Goal: Information Seeking & Learning: Learn about a topic

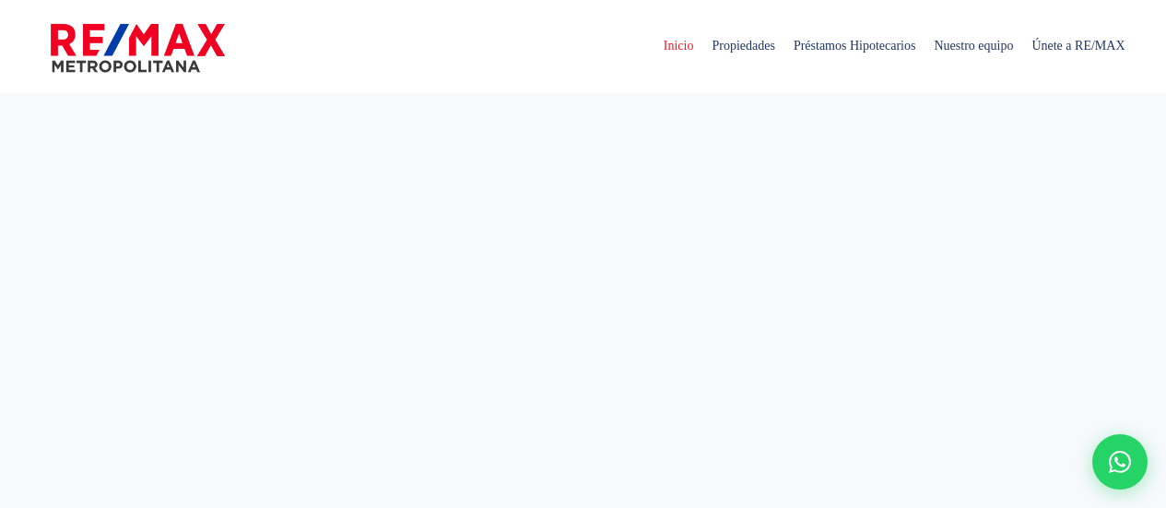
select select
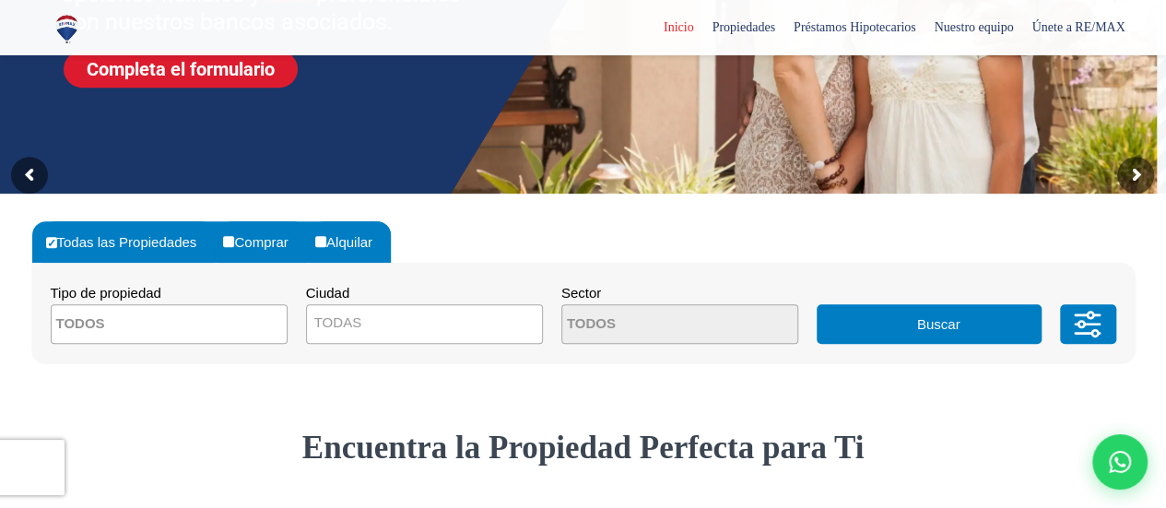
scroll to position [372, 0]
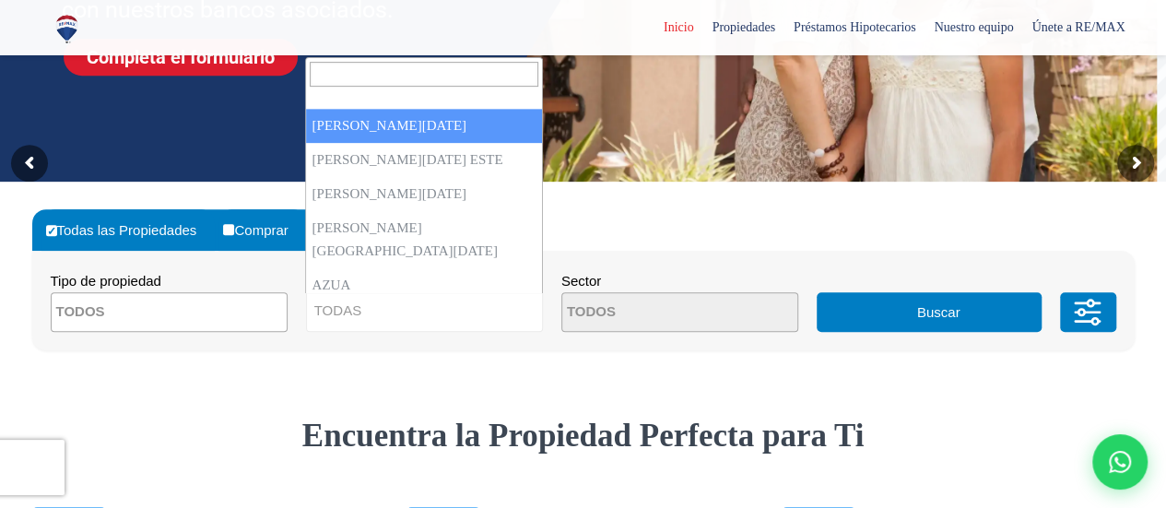
click at [358, 313] on span "TODAS" at bounding box center [337, 310] width 47 height 16
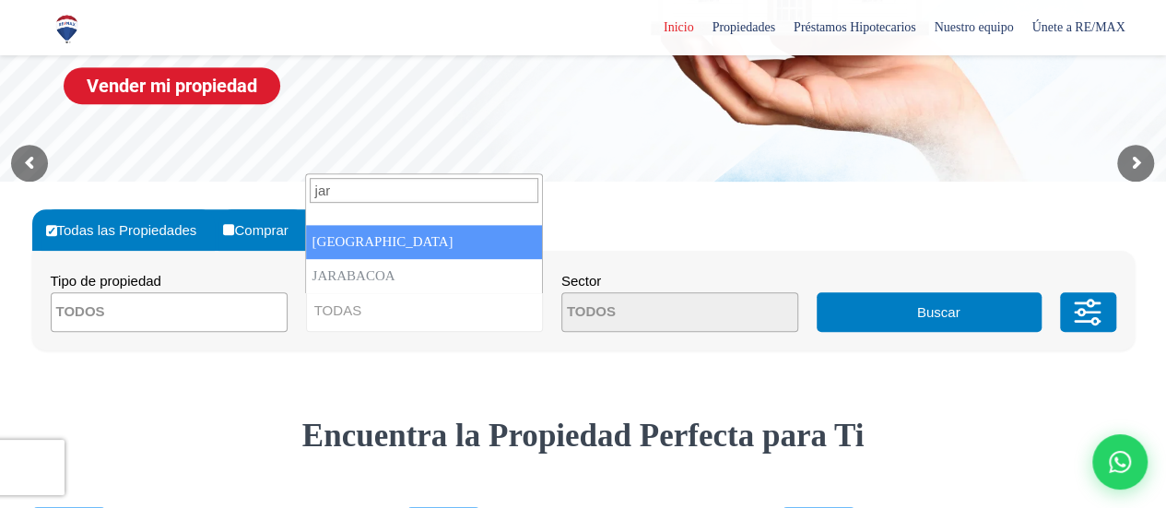
scroll to position [0, 0]
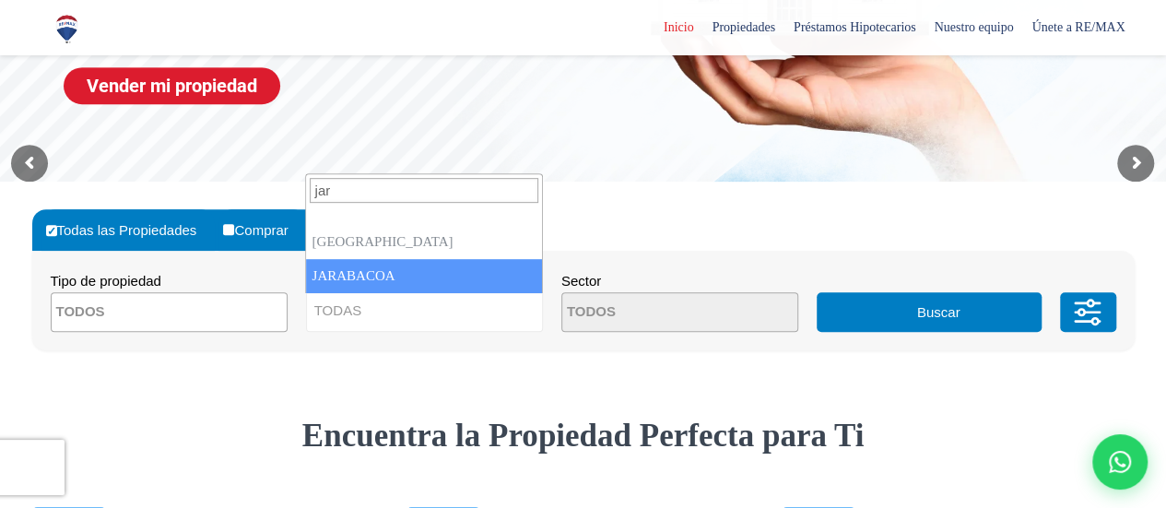
type input "jar"
select select "65"
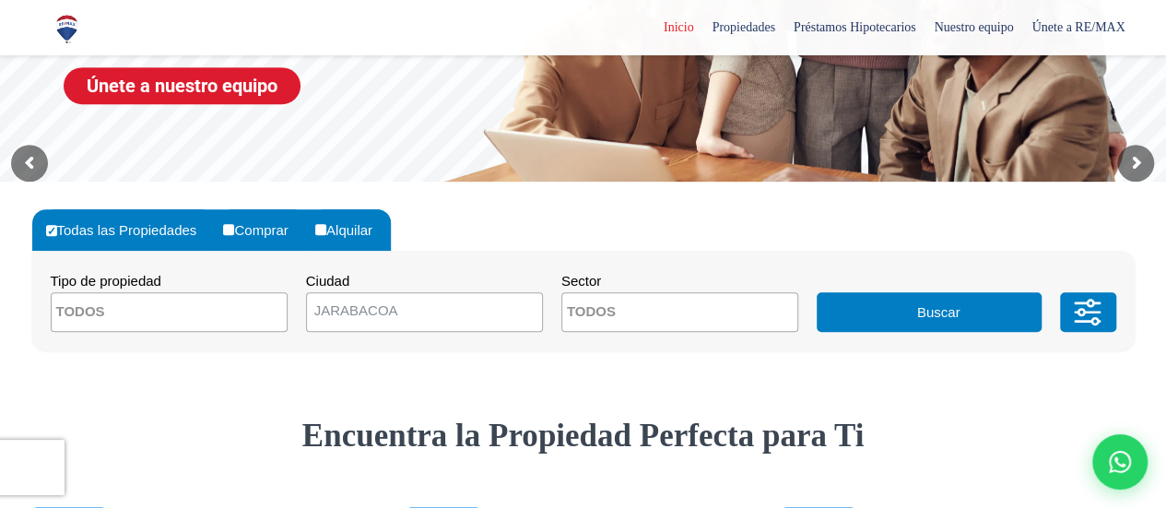
click at [914, 327] on button "Buscar" at bounding box center [929, 312] width 225 height 40
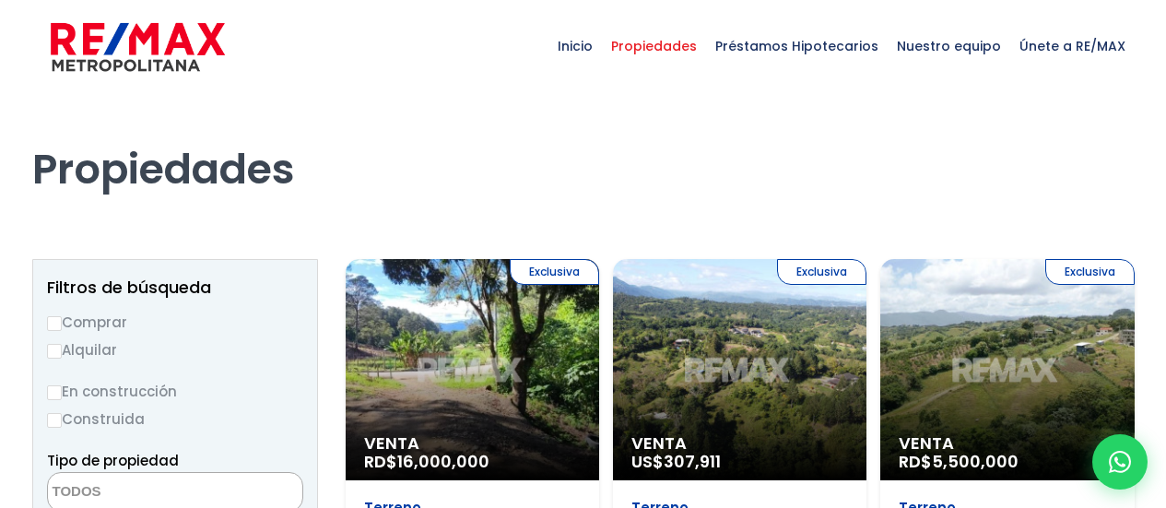
select select
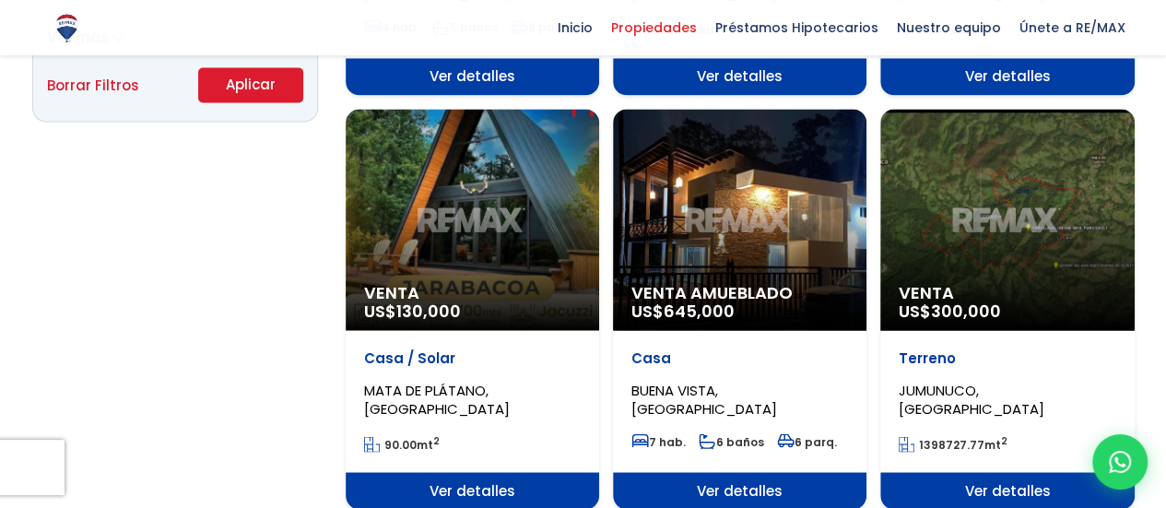
scroll to position [1456, 0]
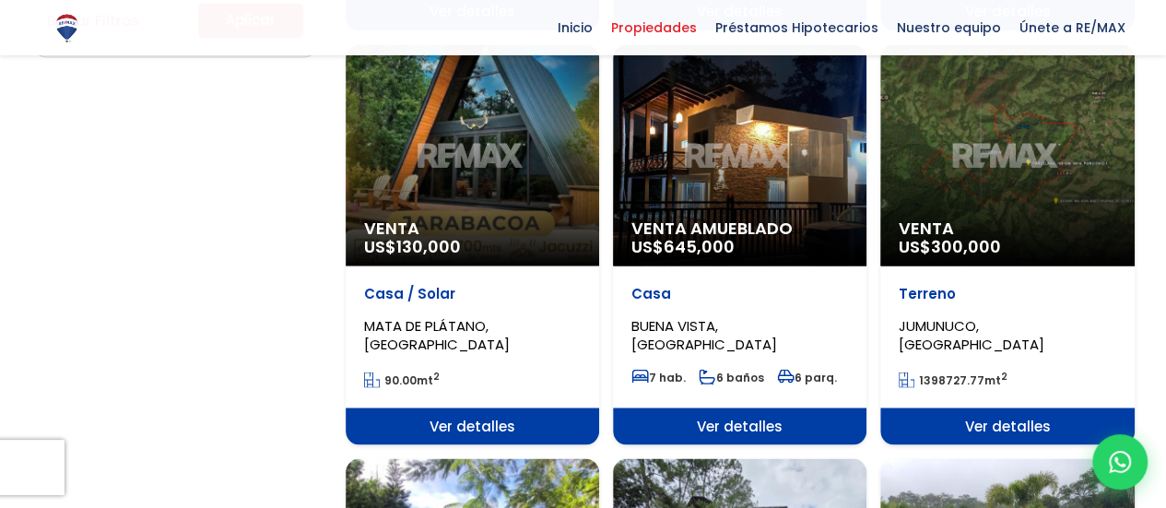
click at [487, 149] on div "Venta US$ 130,000" at bounding box center [473, 154] width 254 height 221
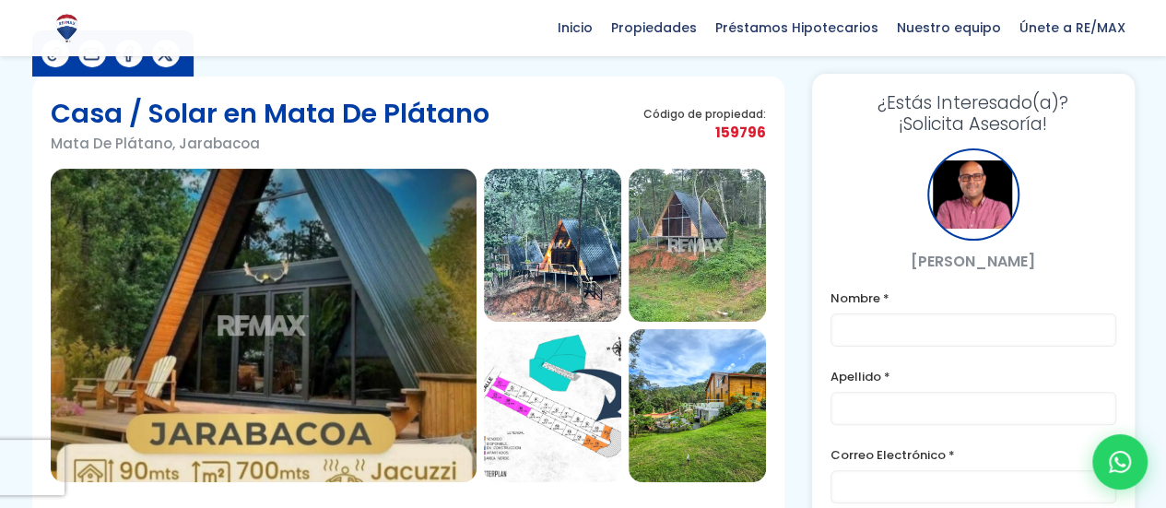
scroll to position [90, 0]
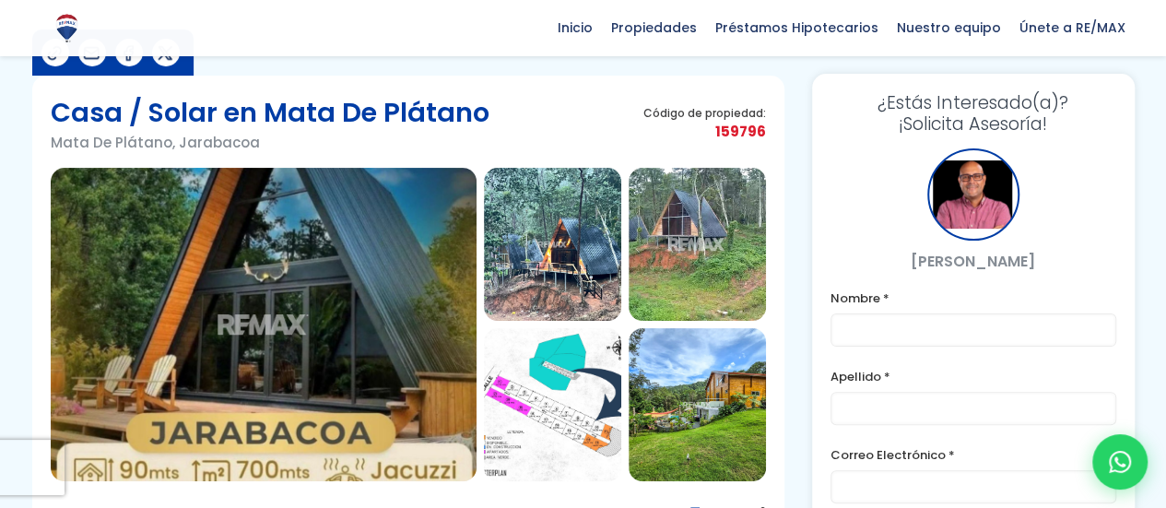
click at [567, 268] on img at bounding box center [552, 244] width 137 height 153
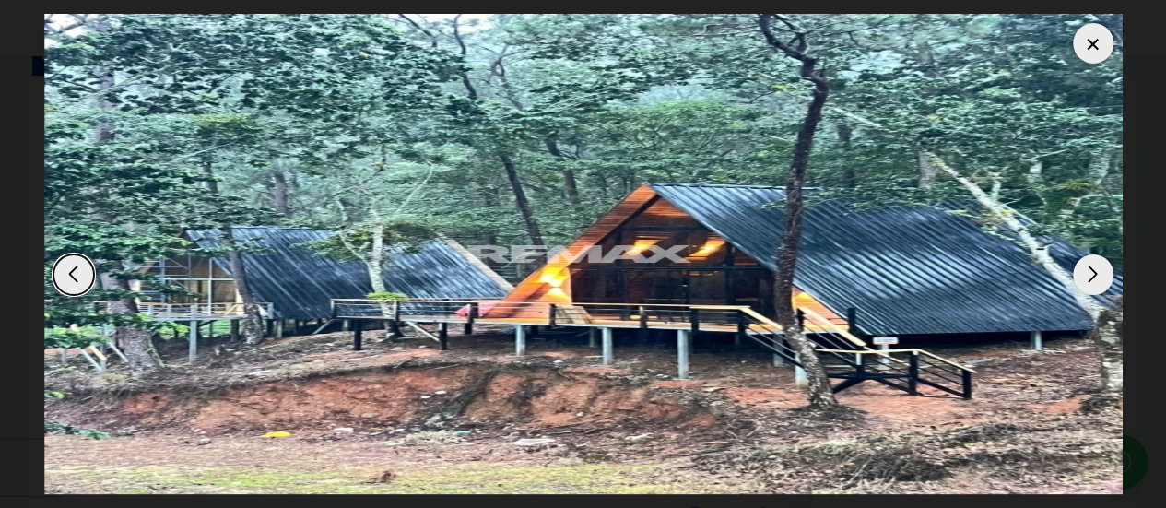
click at [1089, 277] on div "Next slide" at bounding box center [1093, 274] width 41 height 41
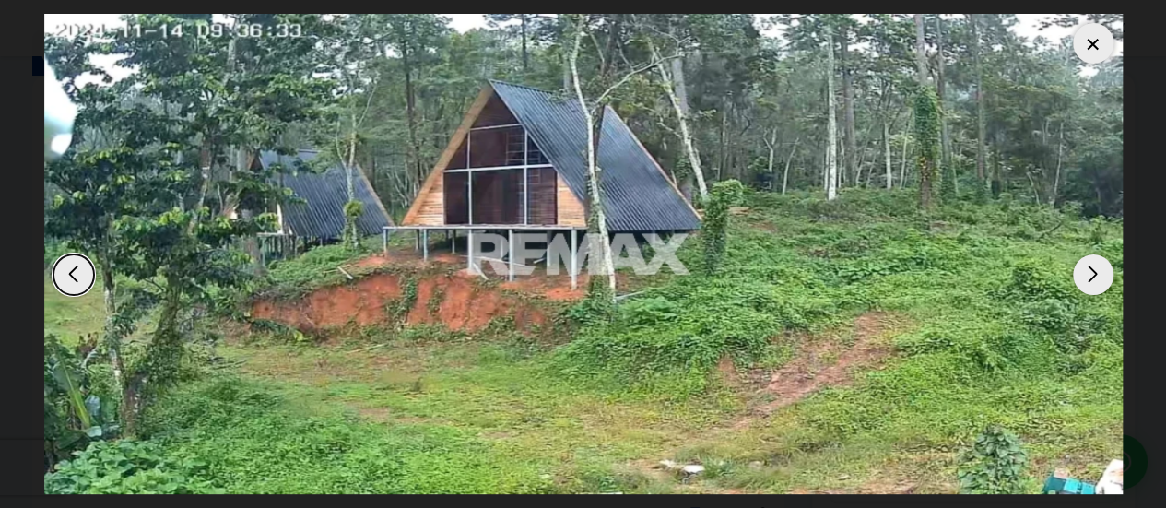
click at [1089, 277] on div "Next slide" at bounding box center [1093, 274] width 41 height 41
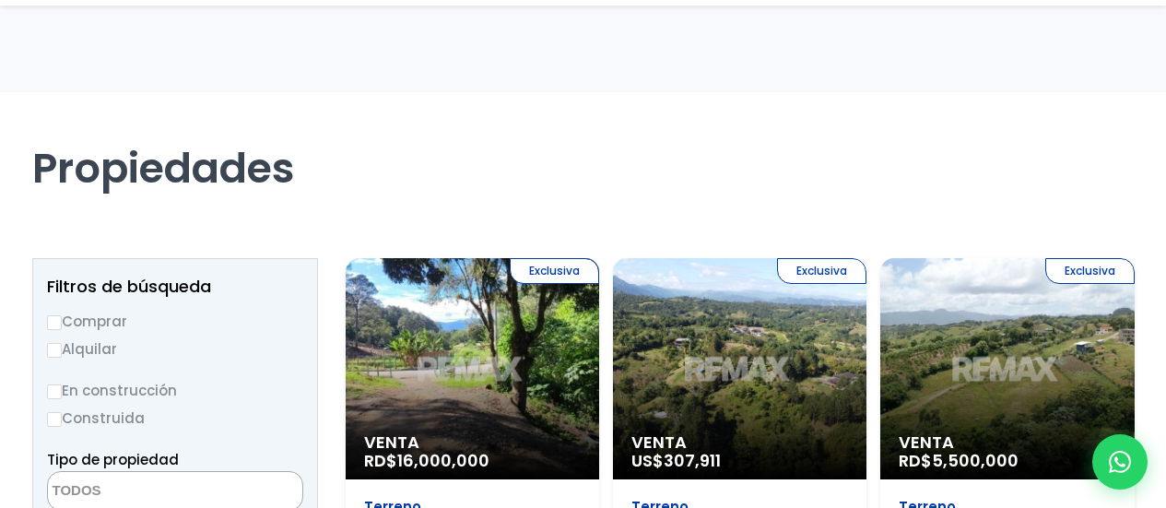
select select
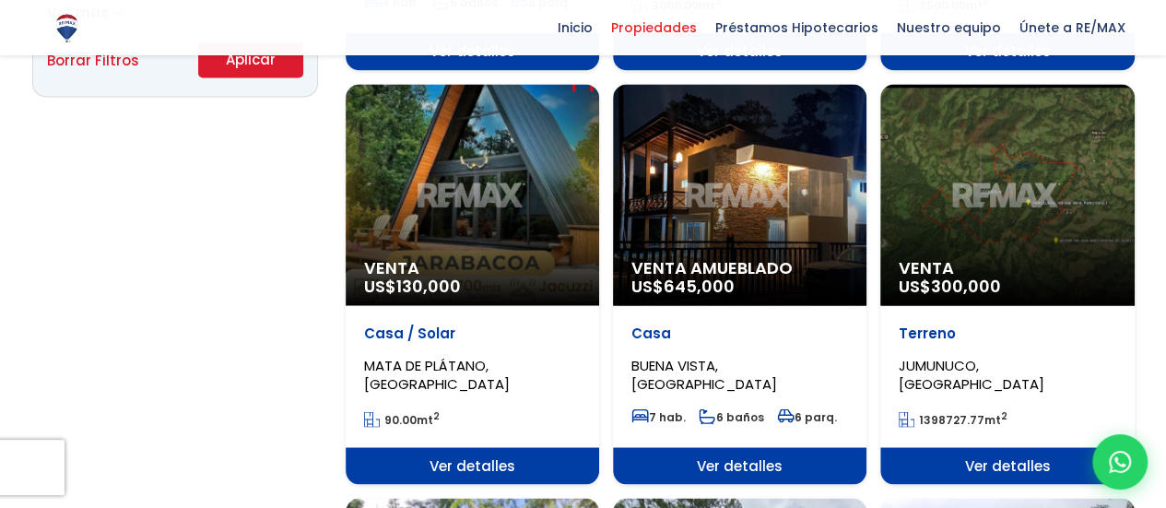
scroll to position [1415, 0]
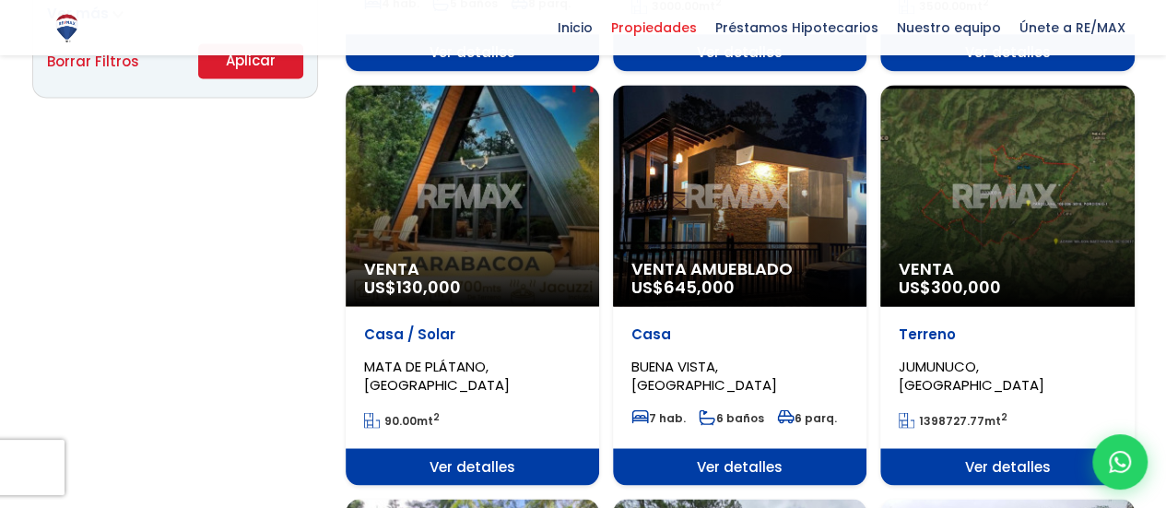
click at [502, 287] on p "Venta US$ 130,000" at bounding box center [472, 278] width 217 height 37
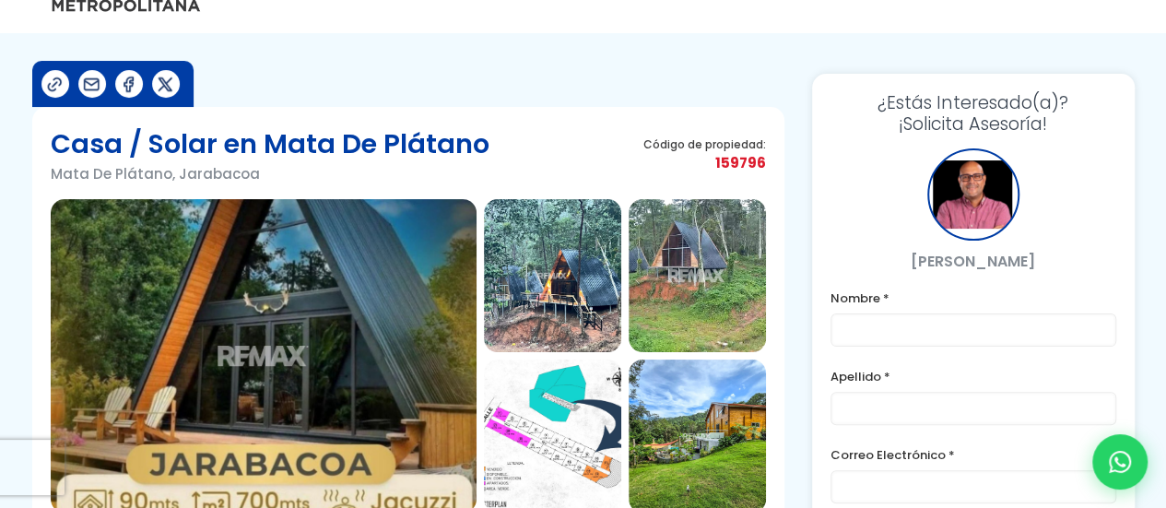
scroll to position [61, 0]
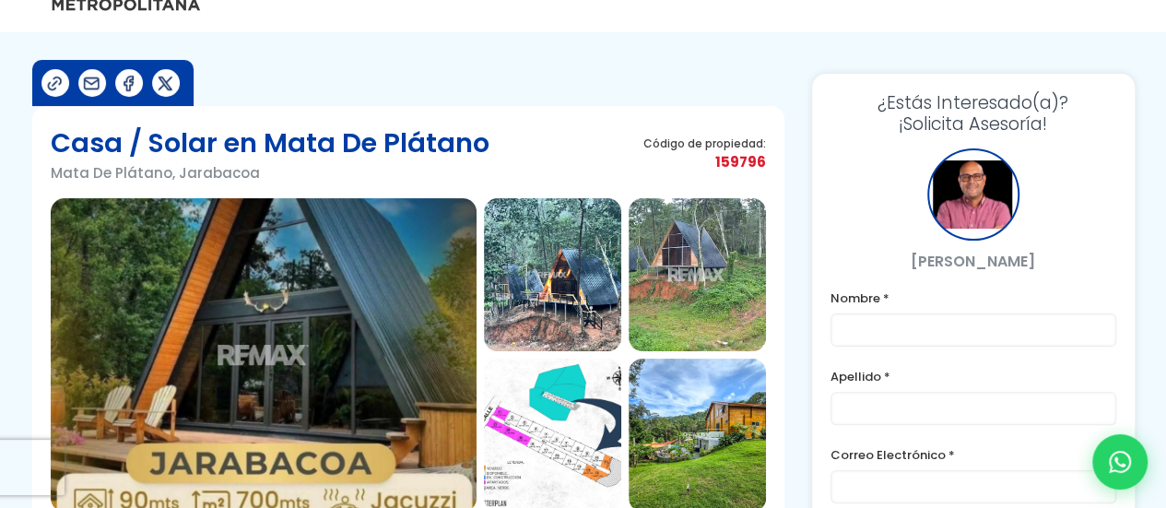
click at [562, 266] on img at bounding box center [552, 274] width 137 height 153
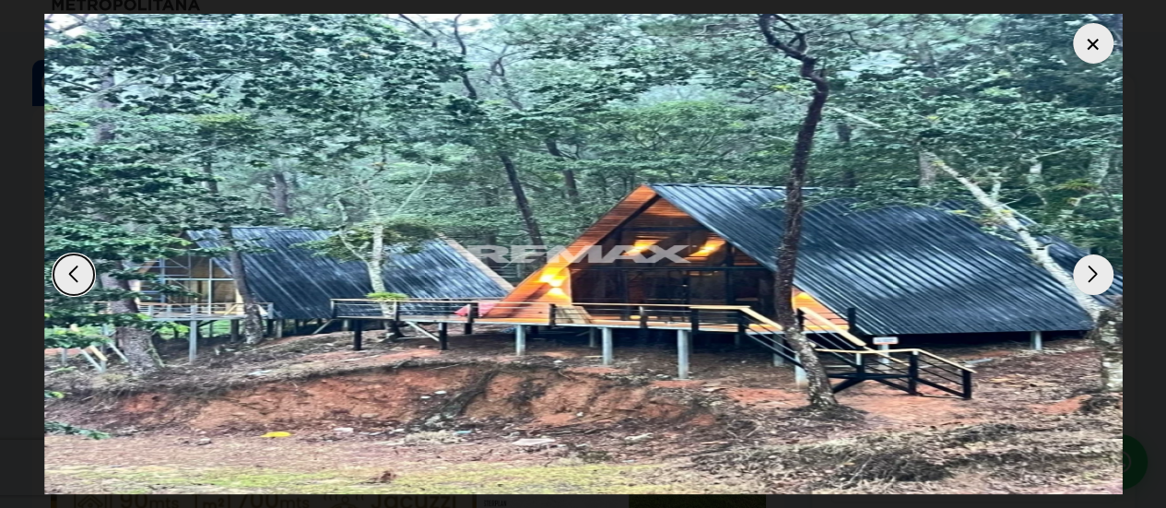
click at [1079, 282] on div "Next slide" at bounding box center [1093, 274] width 41 height 41
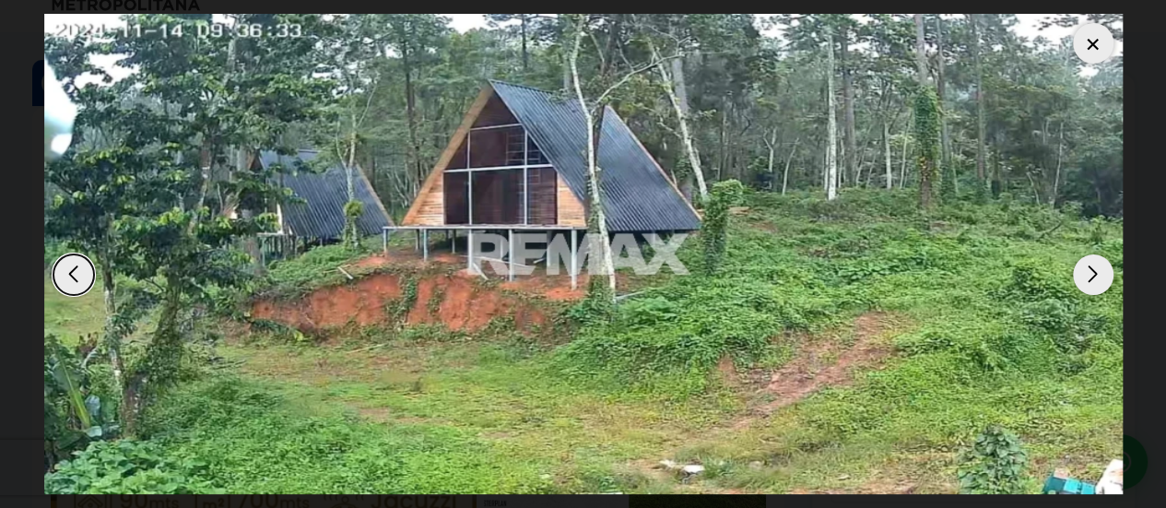
click at [1079, 282] on div "Next slide" at bounding box center [1093, 274] width 41 height 41
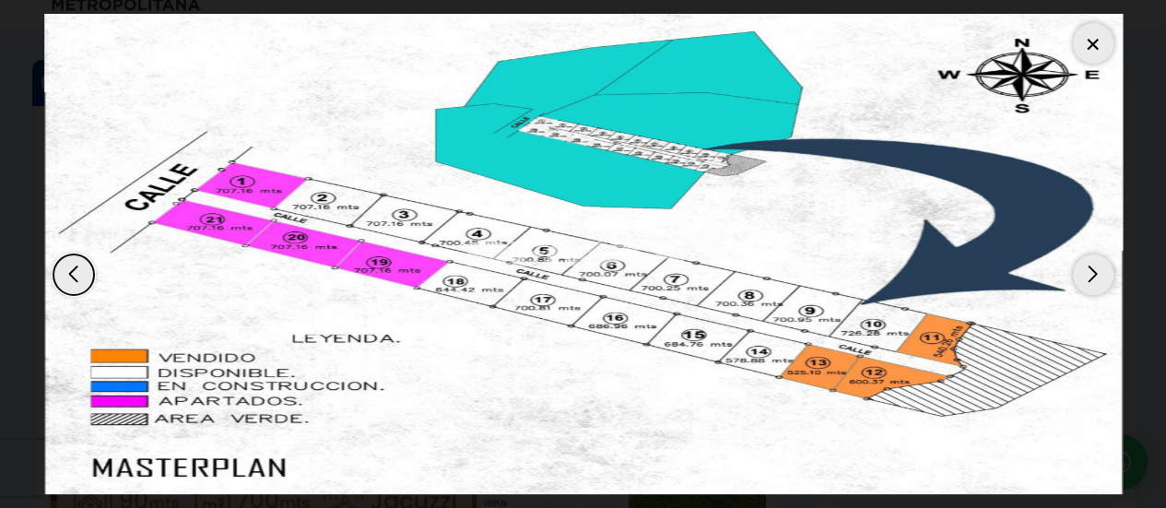
click at [1079, 282] on div "Next slide" at bounding box center [1093, 274] width 41 height 41
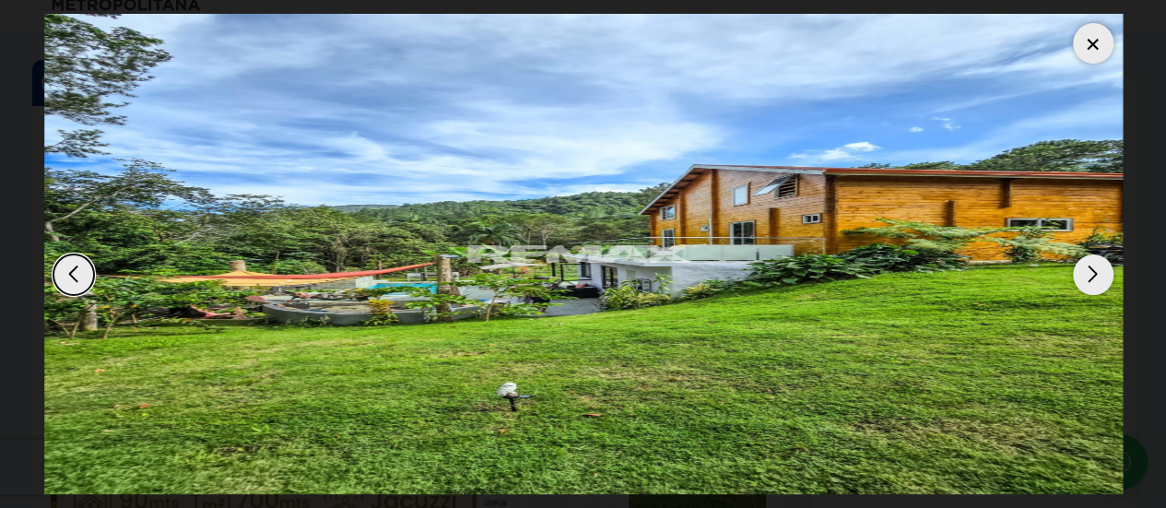
click at [1079, 282] on div "Next slide" at bounding box center [1093, 274] width 41 height 41
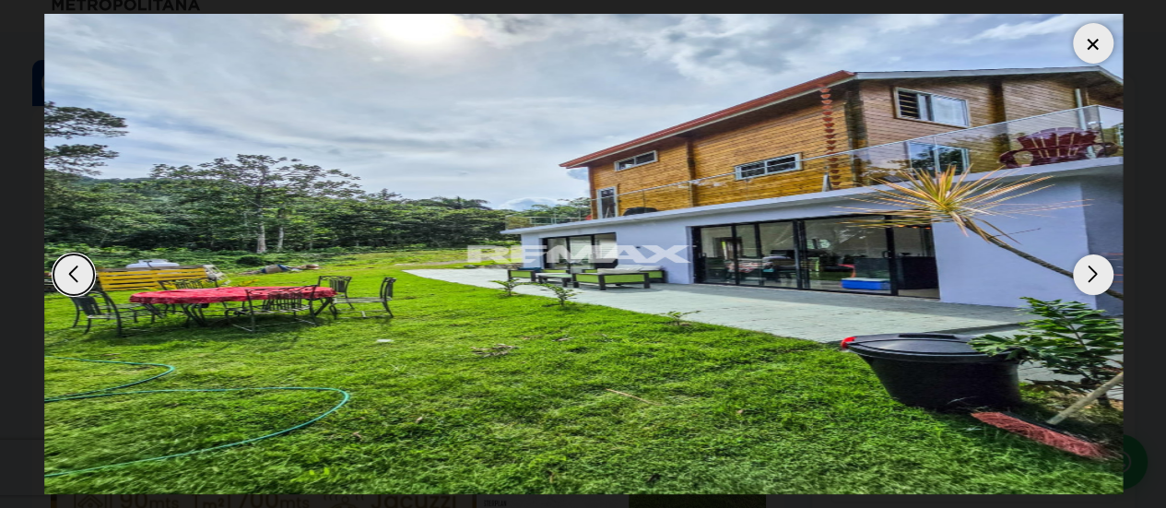
click at [1079, 282] on div "Next slide" at bounding box center [1093, 274] width 41 height 41
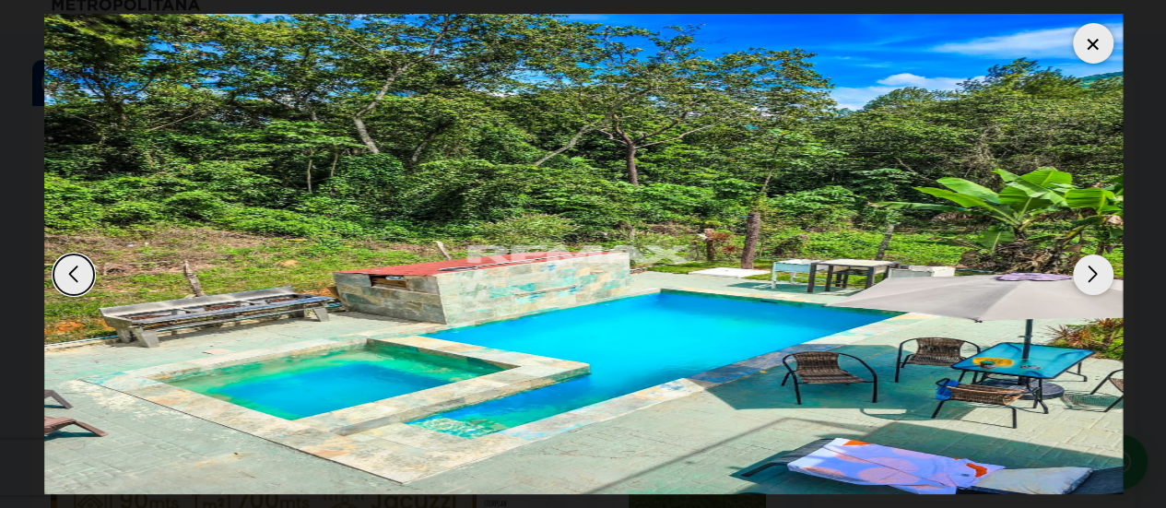
click at [1079, 282] on div "Next slide" at bounding box center [1093, 274] width 41 height 41
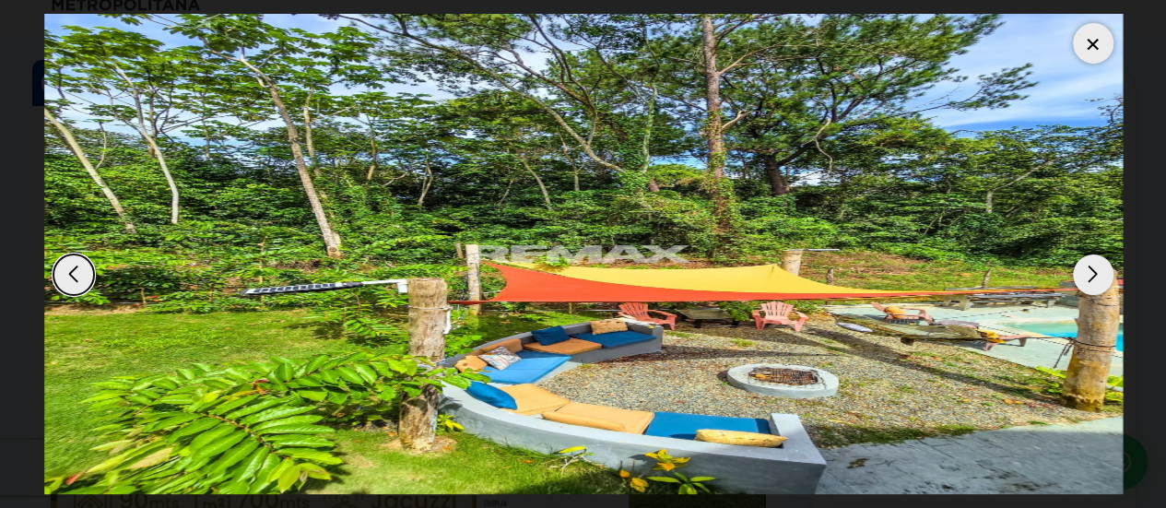
click at [1079, 282] on div "Next slide" at bounding box center [1093, 274] width 41 height 41
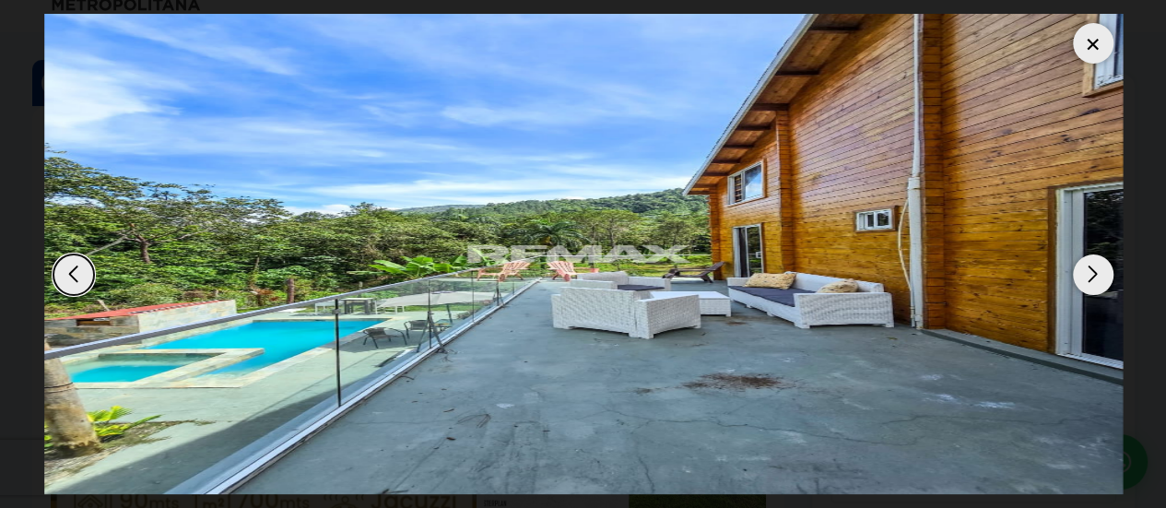
click at [1079, 282] on div "Next slide" at bounding box center [1093, 274] width 41 height 41
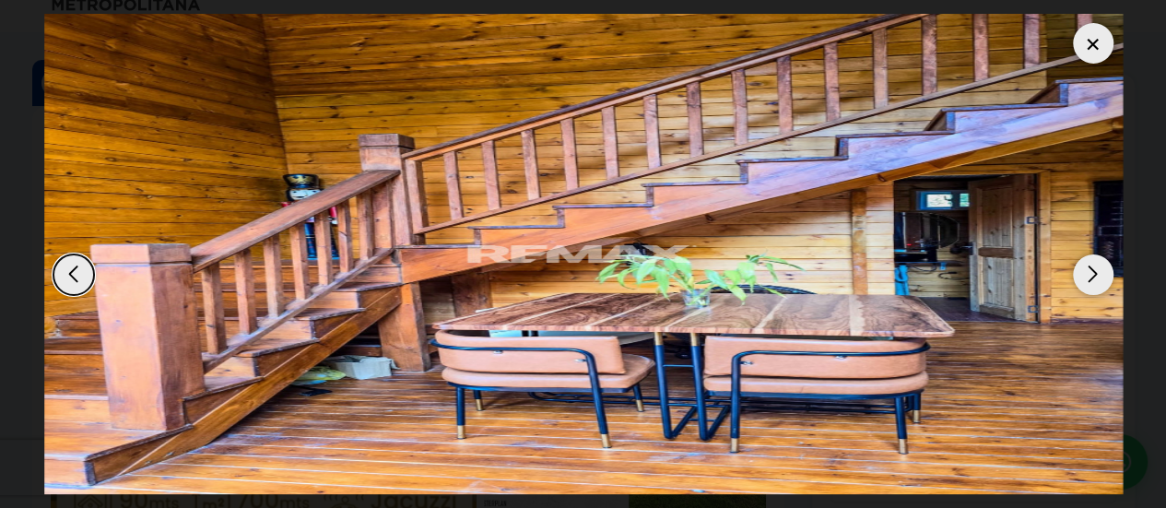
click at [1079, 282] on div "Next slide" at bounding box center [1093, 274] width 41 height 41
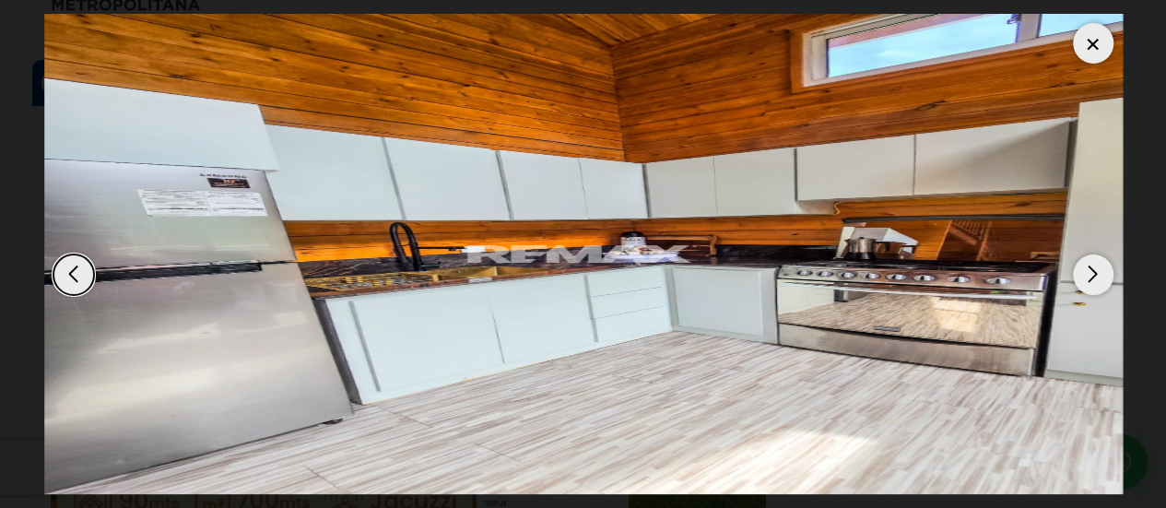
click at [1079, 282] on div "Next slide" at bounding box center [1093, 274] width 41 height 41
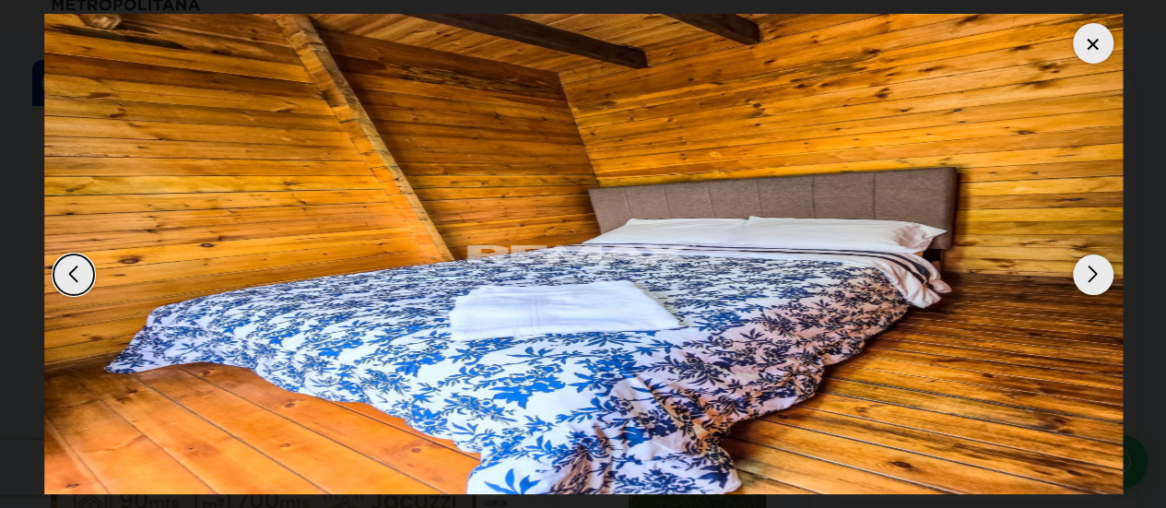
click at [1079, 282] on div "Next slide" at bounding box center [1093, 274] width 41 height 41
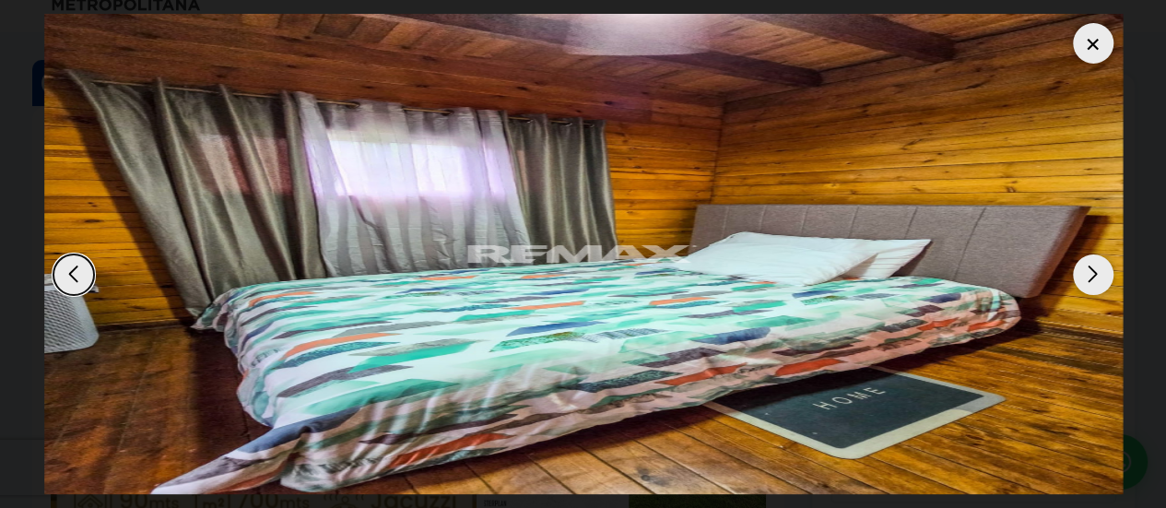
click at [1079, 282] on div "Next slide" at bounding box center [1093, 274] width 41 height 41
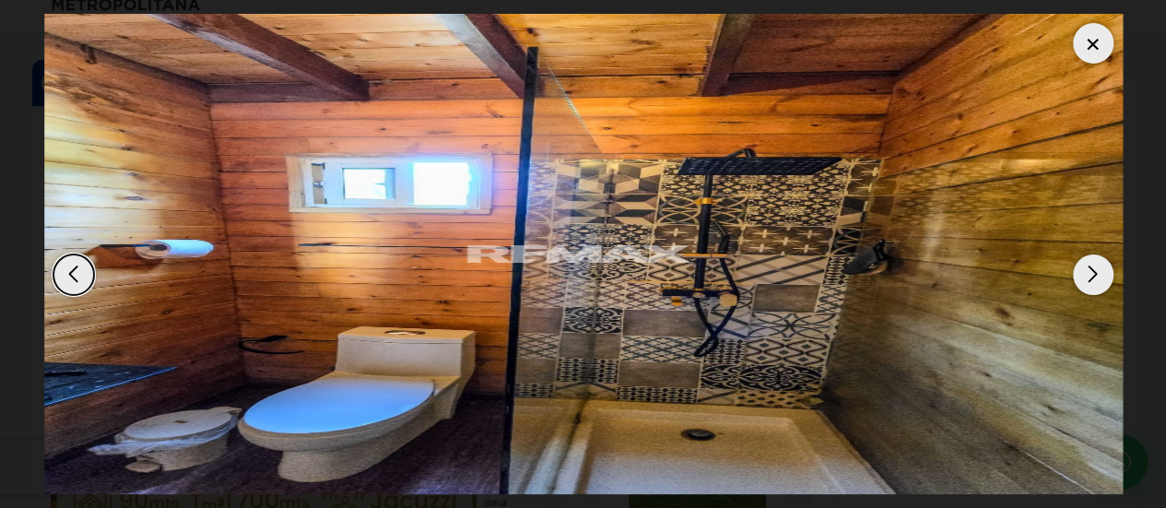
click at [1079, 282] on div "Next slide" at bounding box center [1093, 274] width 41 height 41
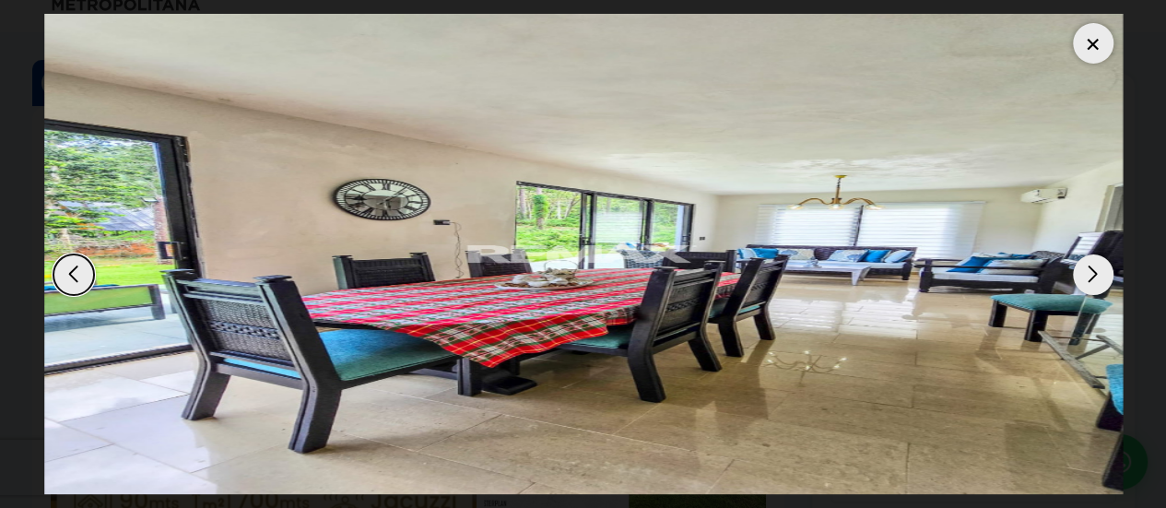
click at [1079, 282] on div "Next slide" at bounding box center [1093, 274] width 41 height 41
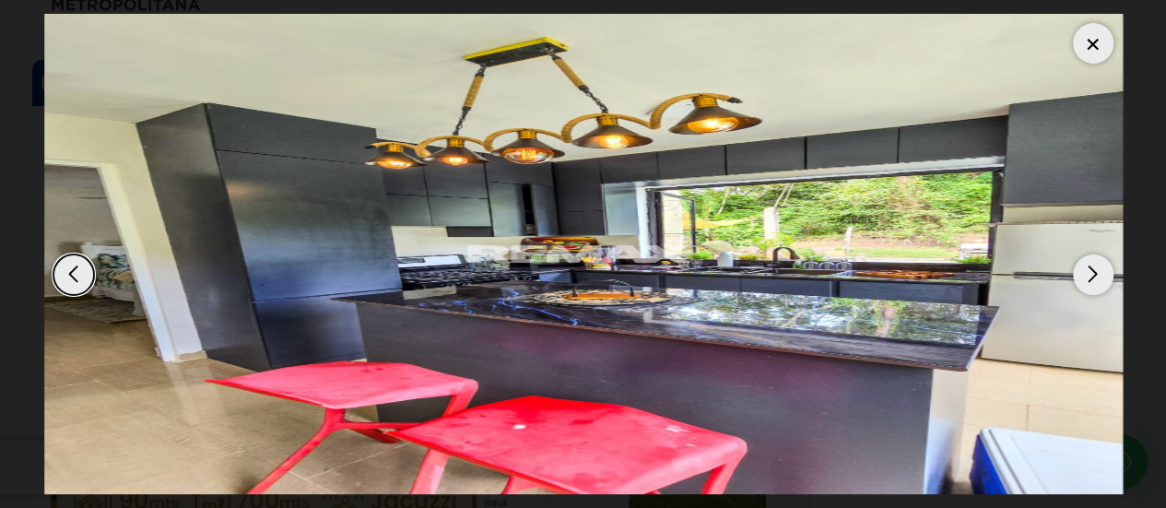
click at [1079, 282] on div "Next slide" at bounding box center [1093, 274] width 41 height 41
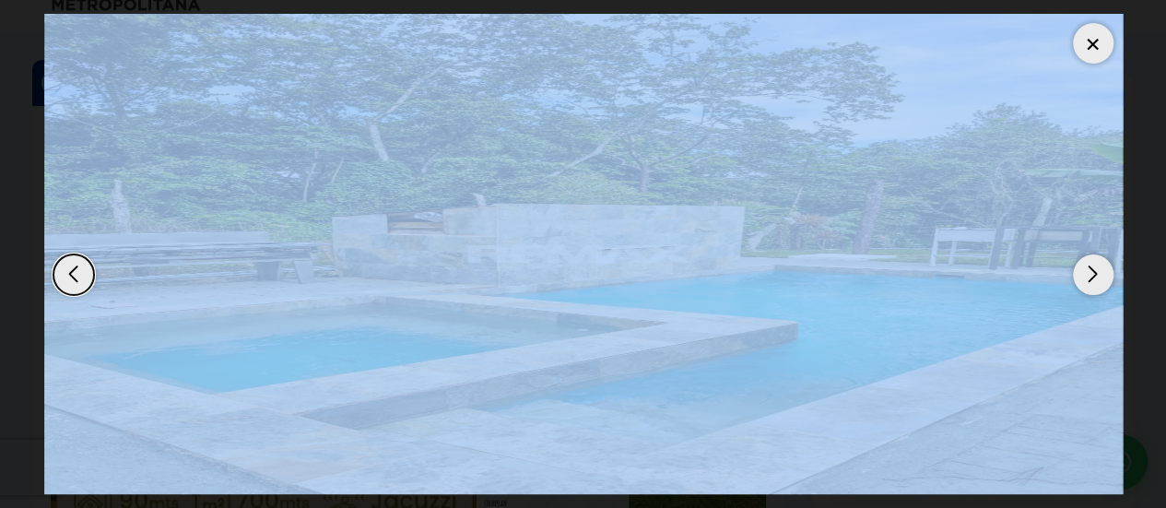
click at [1079, 282] on div "Next slide" at bounding box center [1093, 274] width 41 height 41
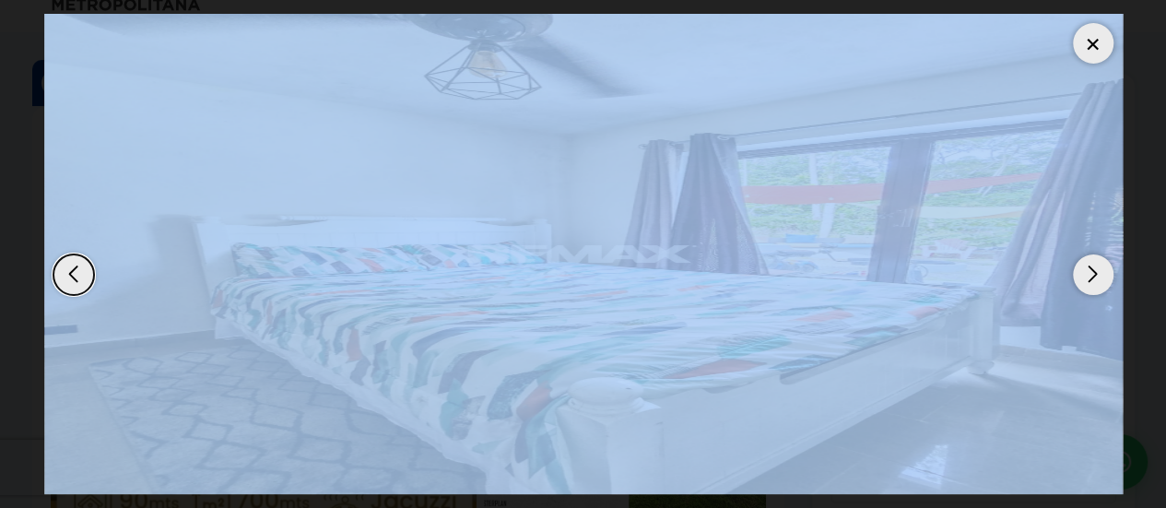
click at [1079, 282] on div "Next slide" at bounding box center [1093, 274] width 41 height 41
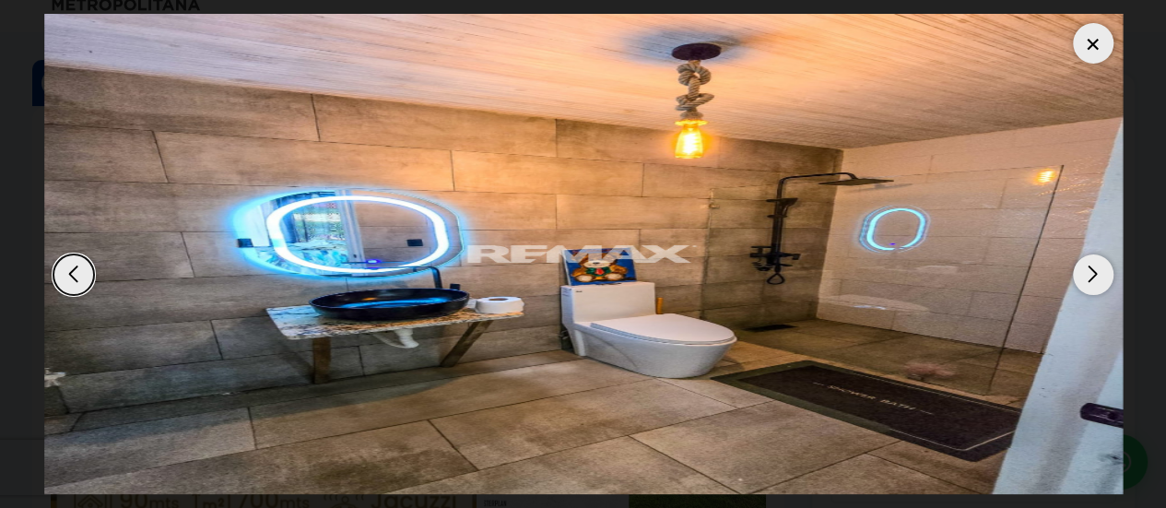
click at [1083, 53] on div at bounding box center [1093, 43] width 41 height 41
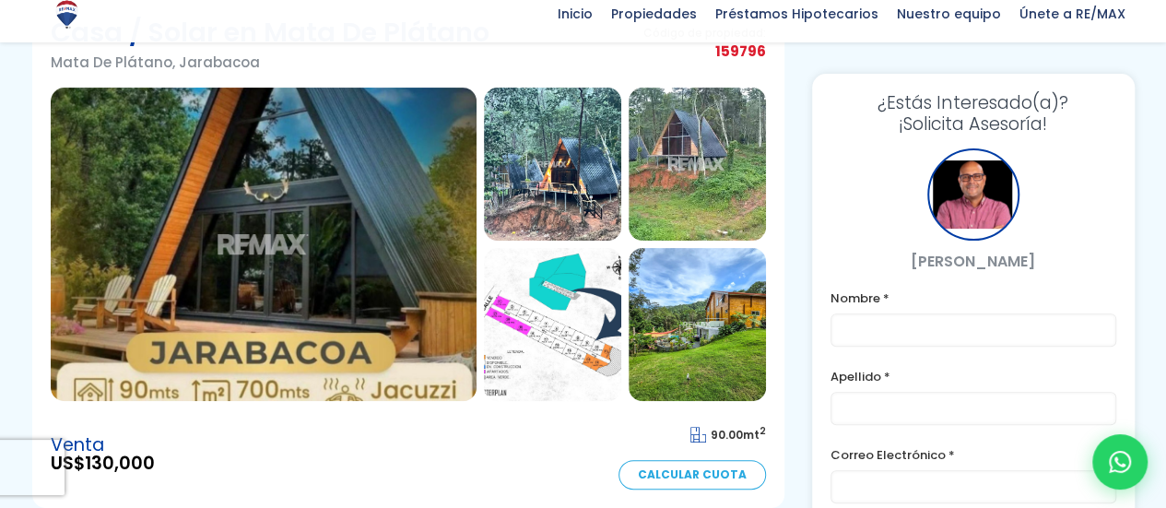
scroll to position [171, 0]
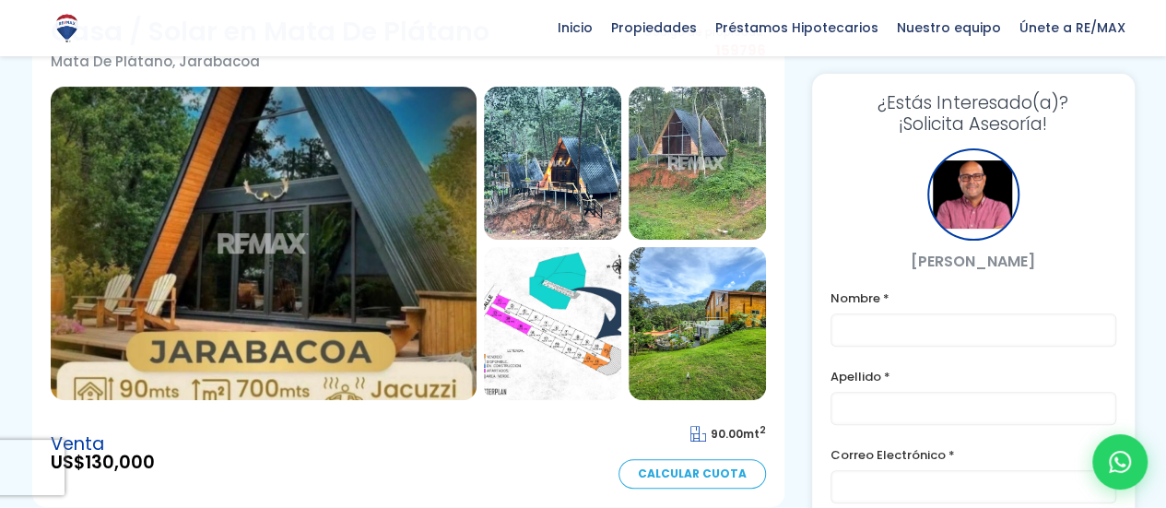
click at [418, 380] on img at bounding box center [264, 243] width 426 height 313
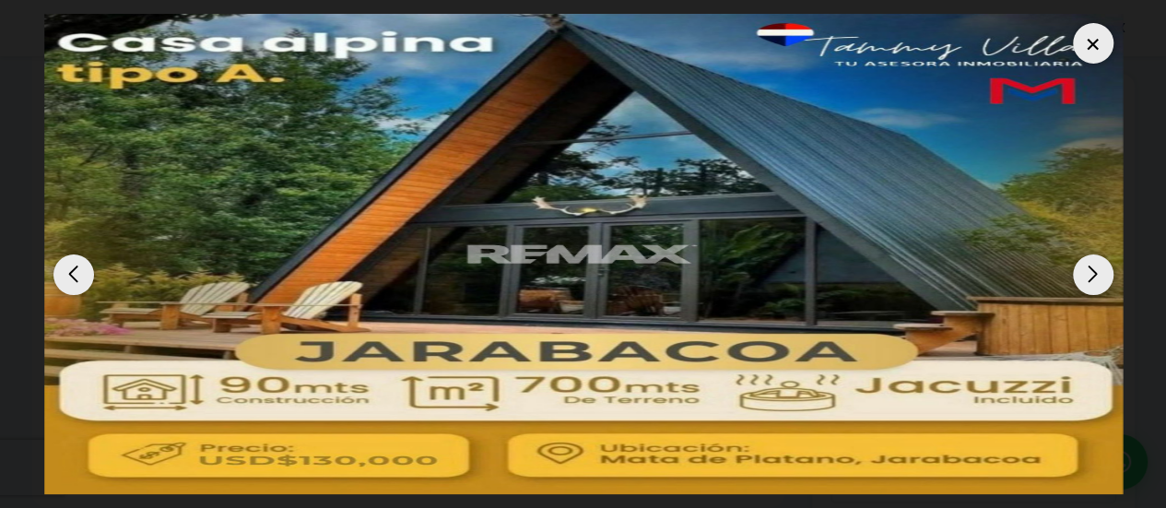
click at [1101, 279] on div "Next slide" at bounding box center [1093, 274] width 41 height 41
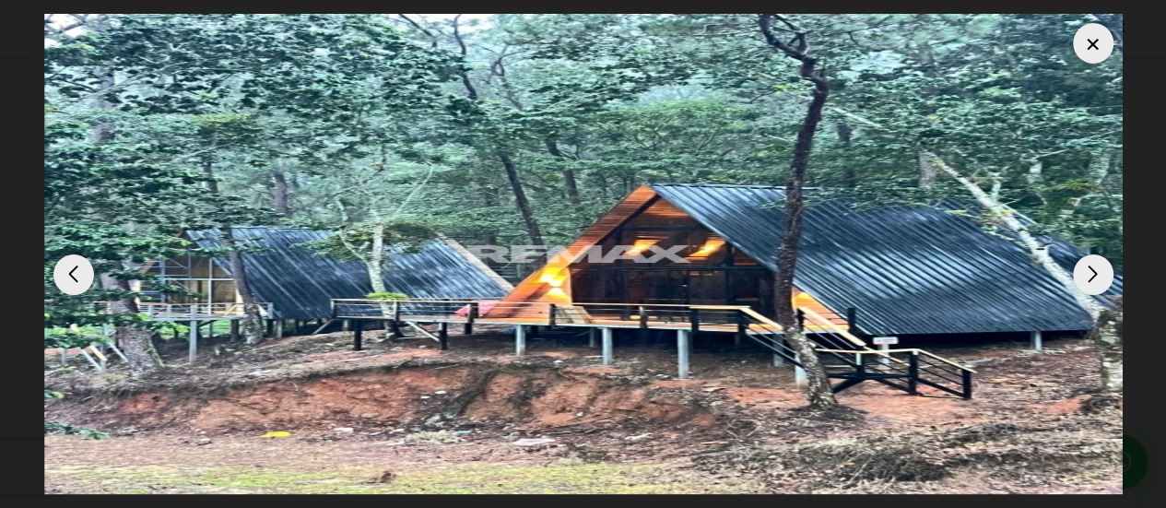
click at [1101, 279] on div "Next slide" at bounding box center [1093, 274] width 41 height 41
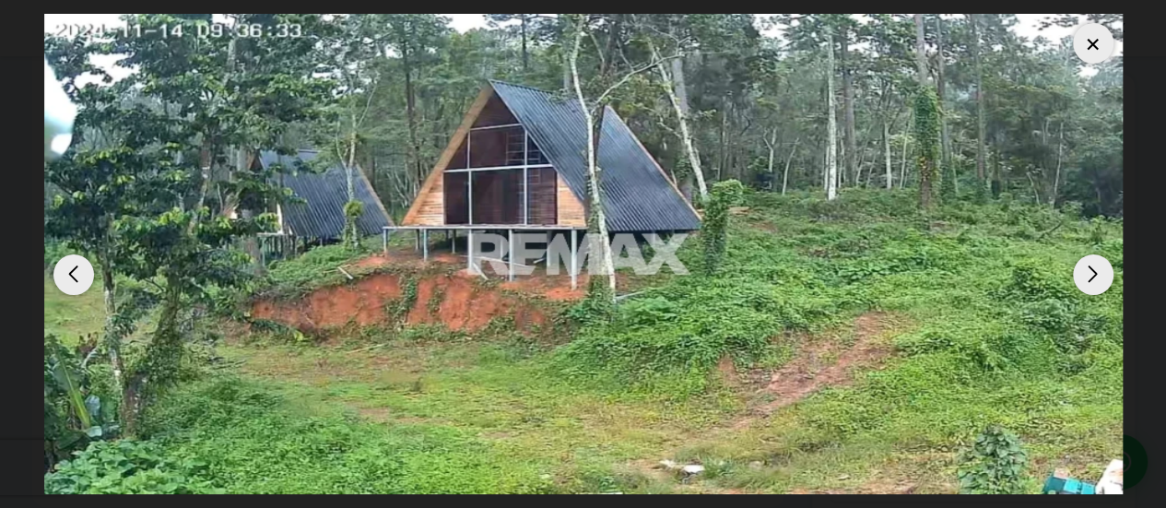
click at [1101, 279] on div "Next slide" at bounding box center [1093, 274] width 41 height 41
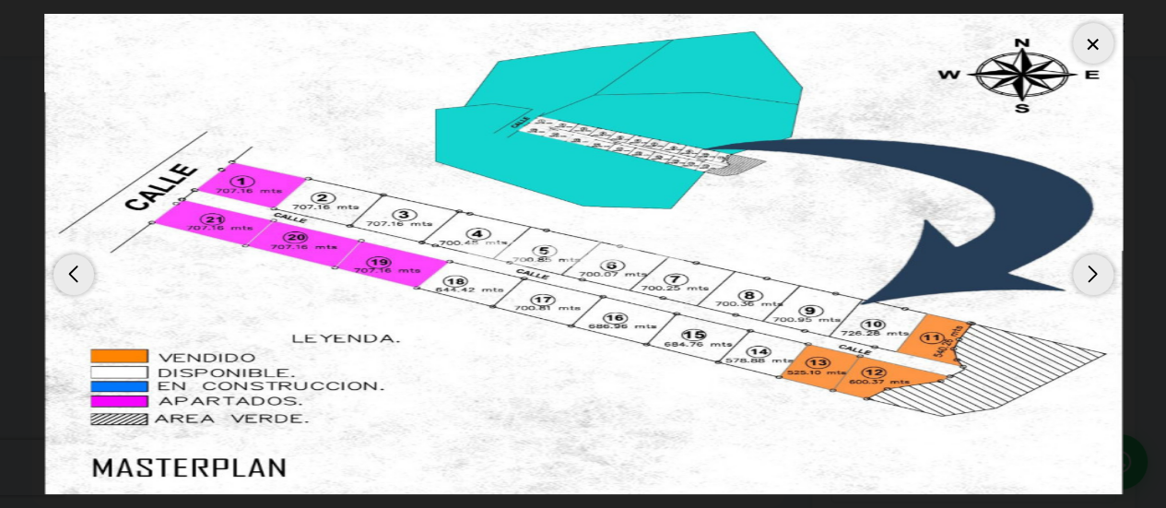
click at [1101, 279] on div "Next slide" at bounding box center [1093, 274] width 41 height 41
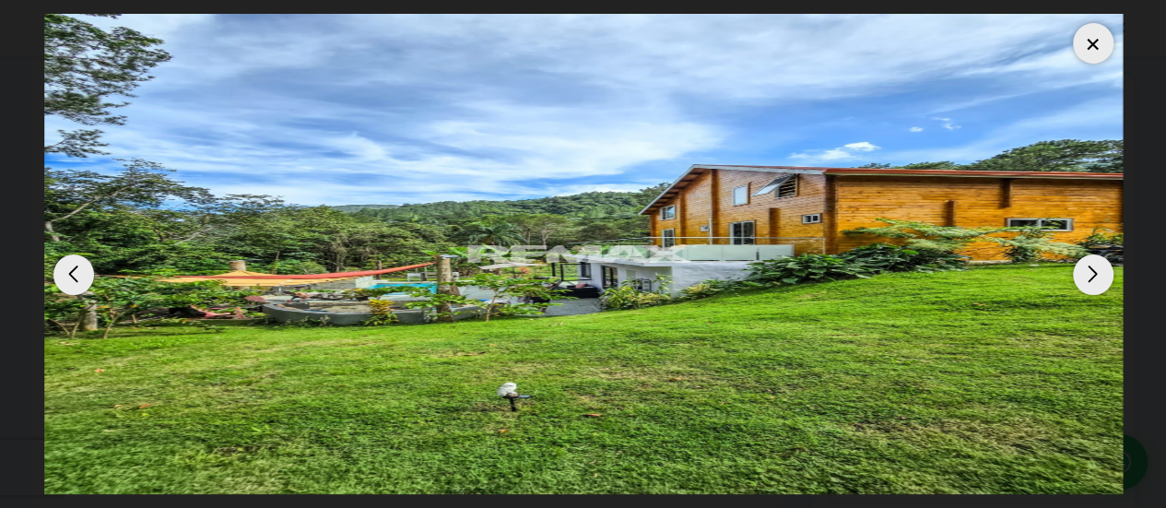
click at [79, 274] on div "Previous slide" at bounding box center [73, 274] width 41 height 41
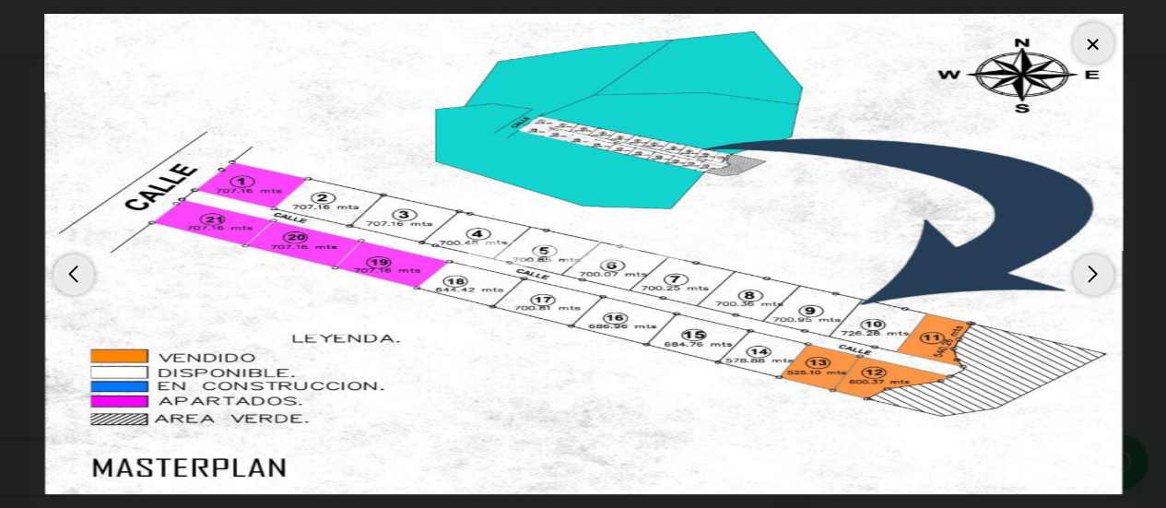
click at [79, 274] on div "Previous slide" at bounding box center [73, 274] width 41 height 41
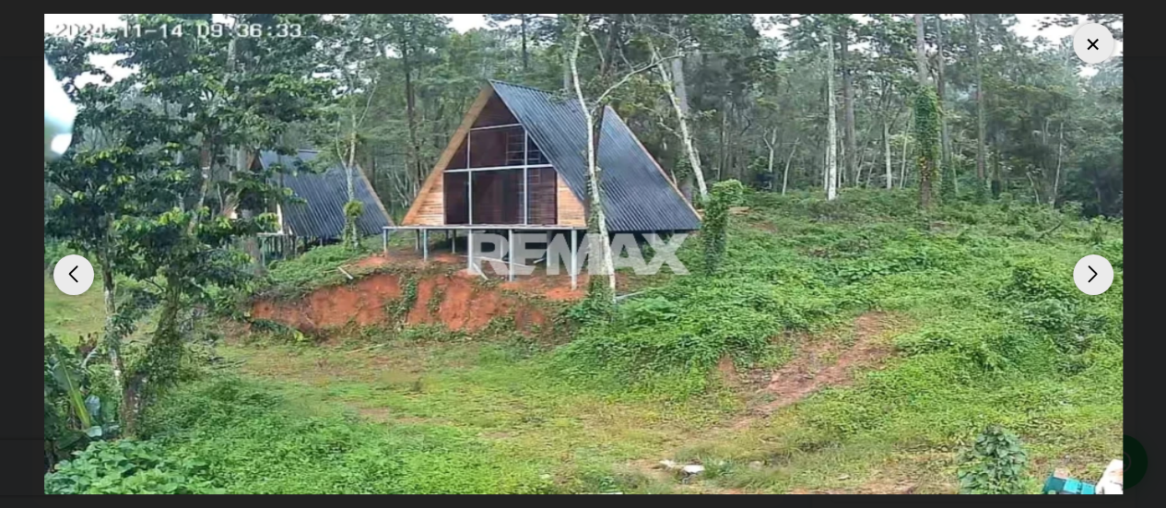
click at [1100, 278] on div "Next slide" at bounding box center [1093, 274] width 41 height 41
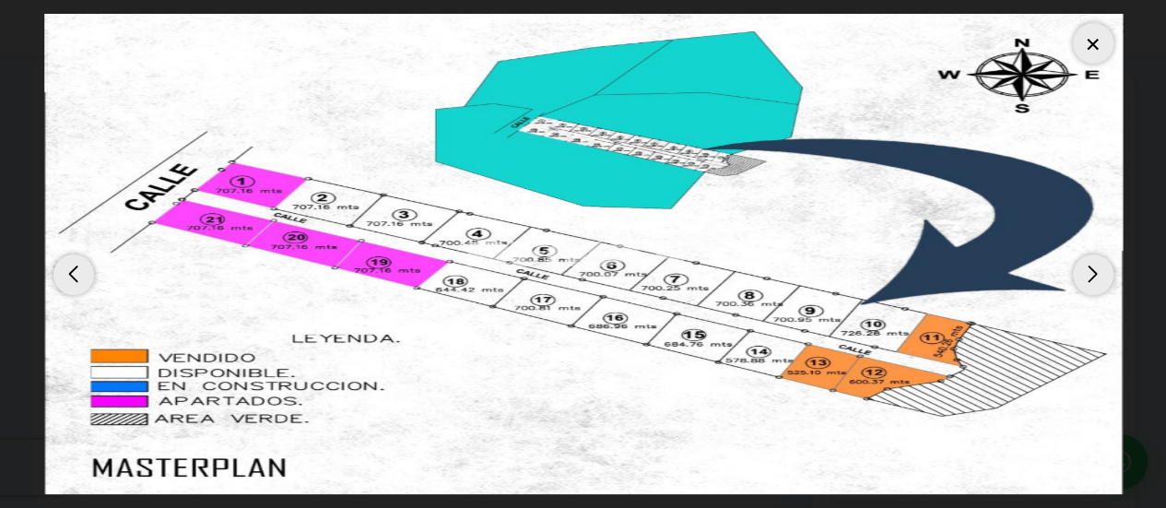
click at [1100, 278] on div "Next slide" at bounding box center [1093, 274] width 41 height 41
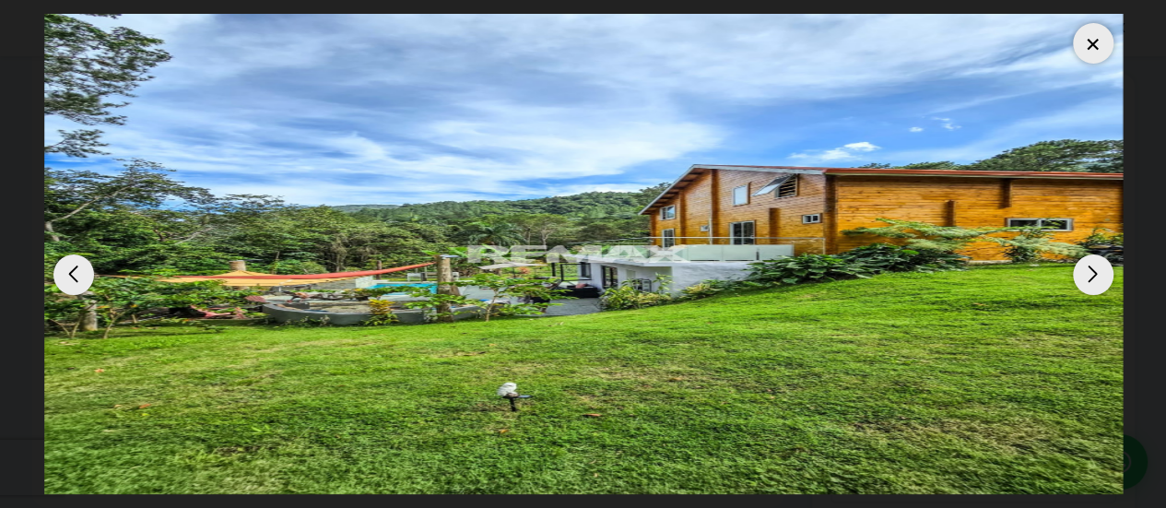
click at [1100, 278] on div "Next slide" at bounding box center [1093, 274] width 41 height 41
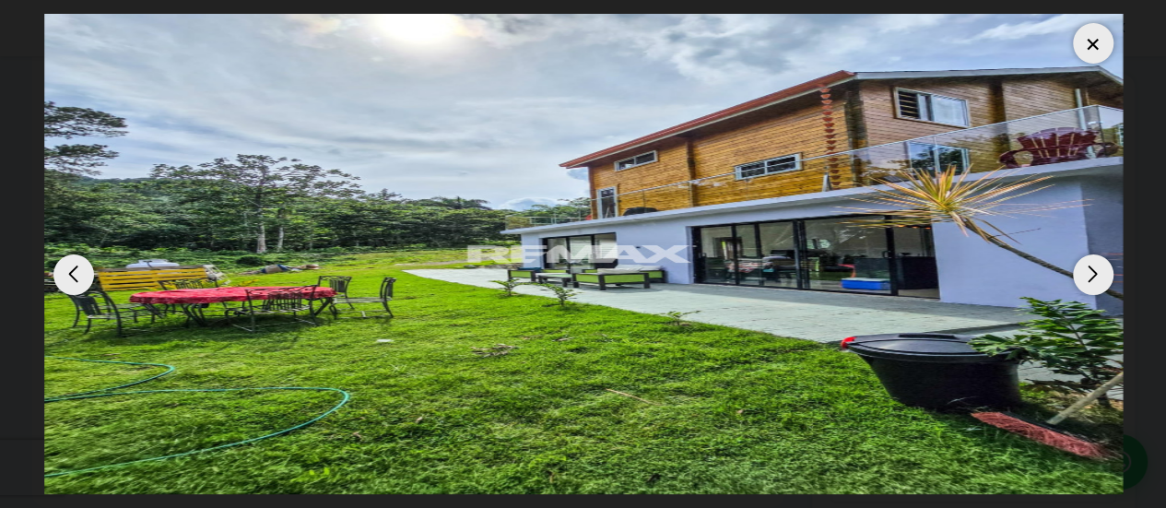
click at [1100, 278] on div "Next slide" at bounding box center [1093, 274] width 41 height 41
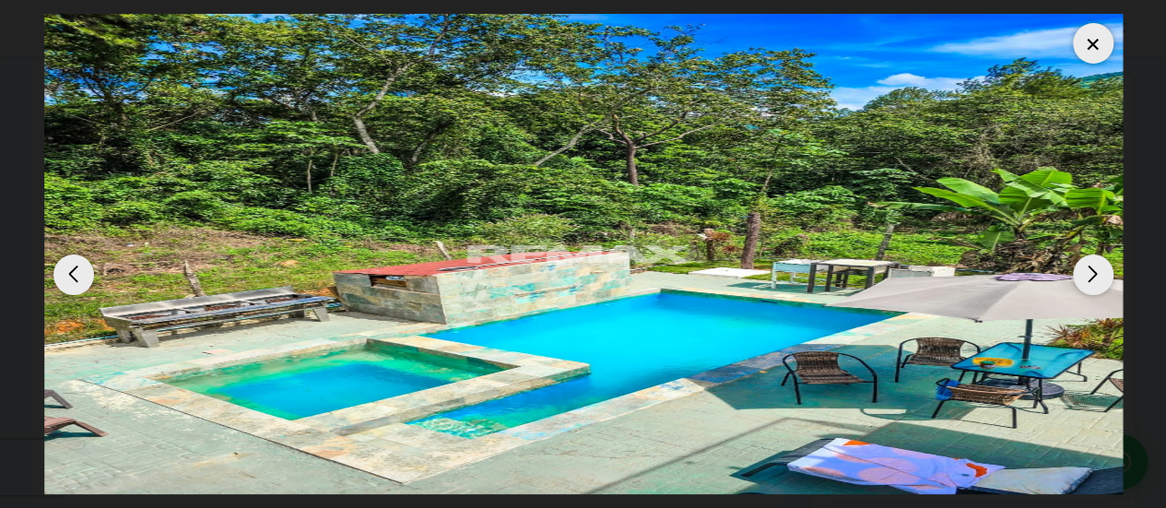
click at [1100, 278] on div "Next slide" at bounding box center [1093, 274] width 41 height 41
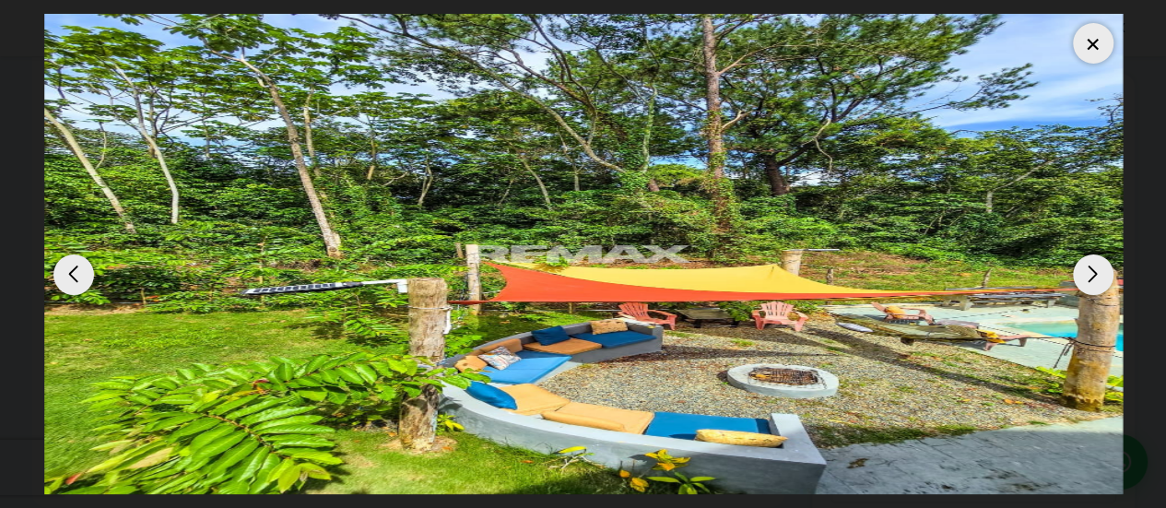
click at [1100, 278] on div "Next slide" at bounding box center [1093, 274] width 41 height 41
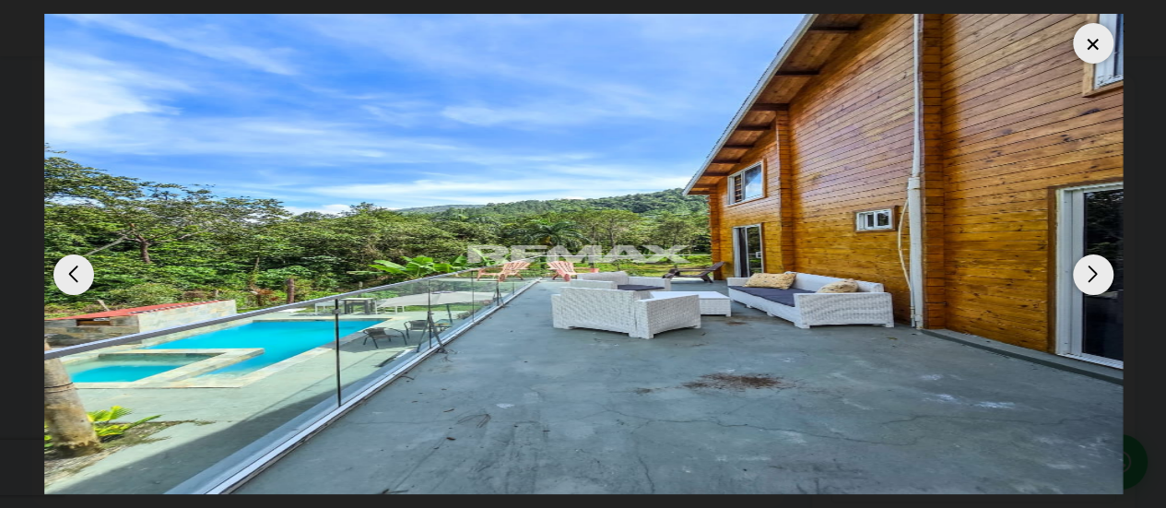
click at [1100, 278] on div "Next slide" at bounding box center [1093, 274] width 41 height 41
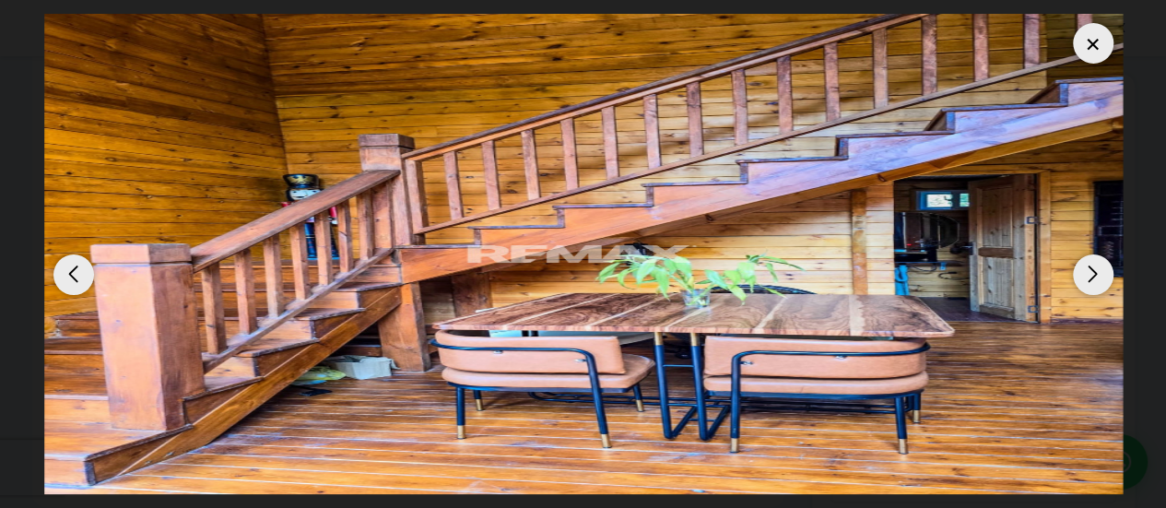
click at [1100, 278] on div "Next slide" at bounding box center [1093, 274] width 41 height 41
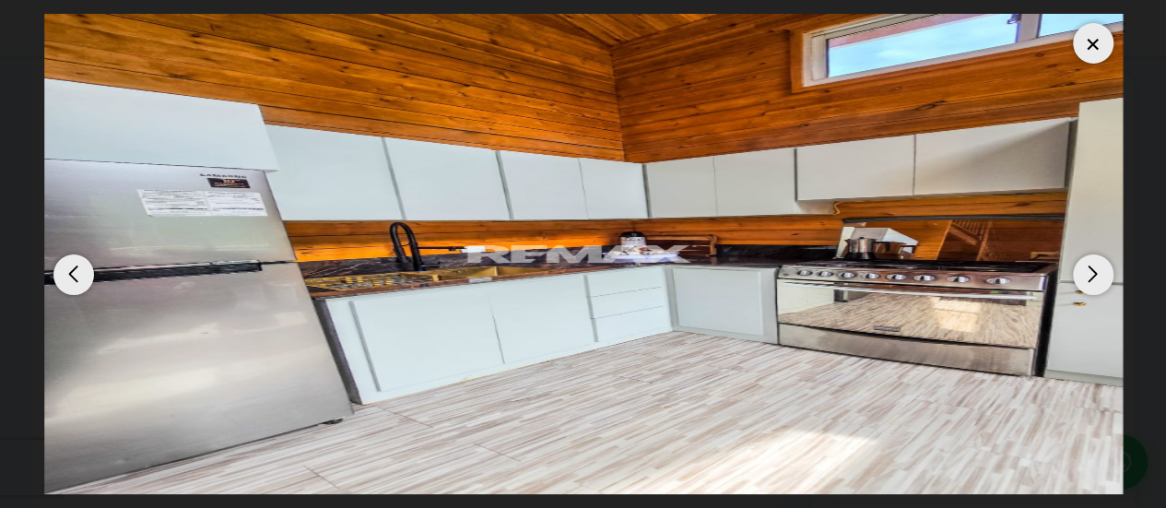
click at [1100, 278] on div "Next slide" at bounding box center [1093, 274] width 41 height 41
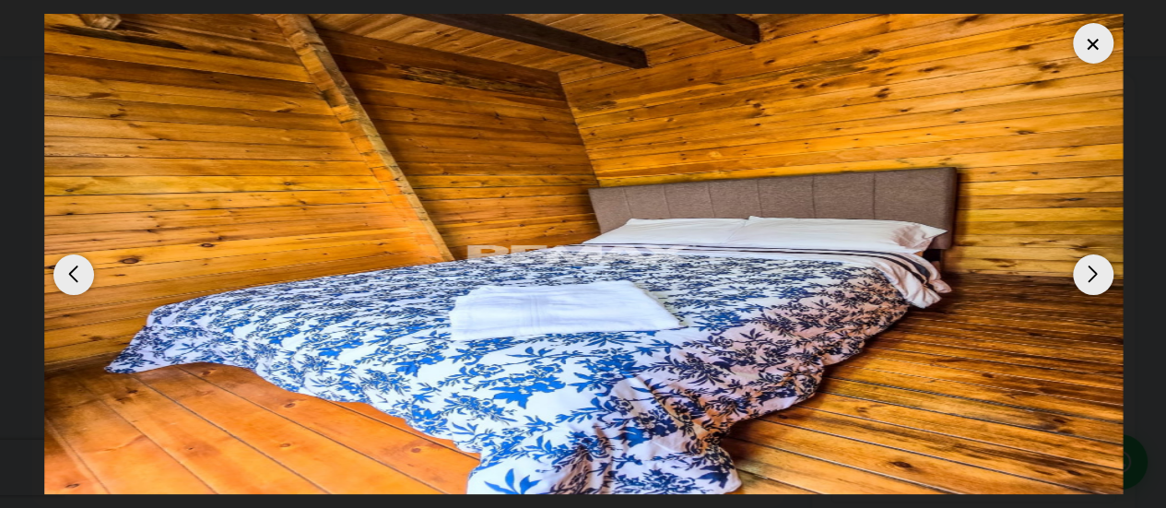
click at [1100, 278] on div "Next slide" at bounding box center [1093, 274] width 41 height 41
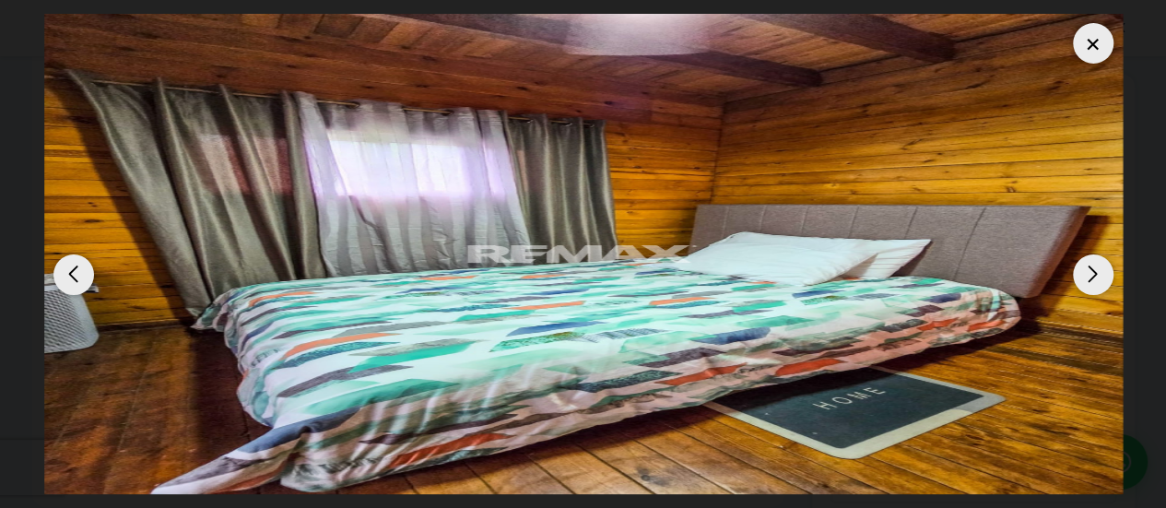
click at [1088, 50] on div at bounding box center [1093, 43] width 41 height 41
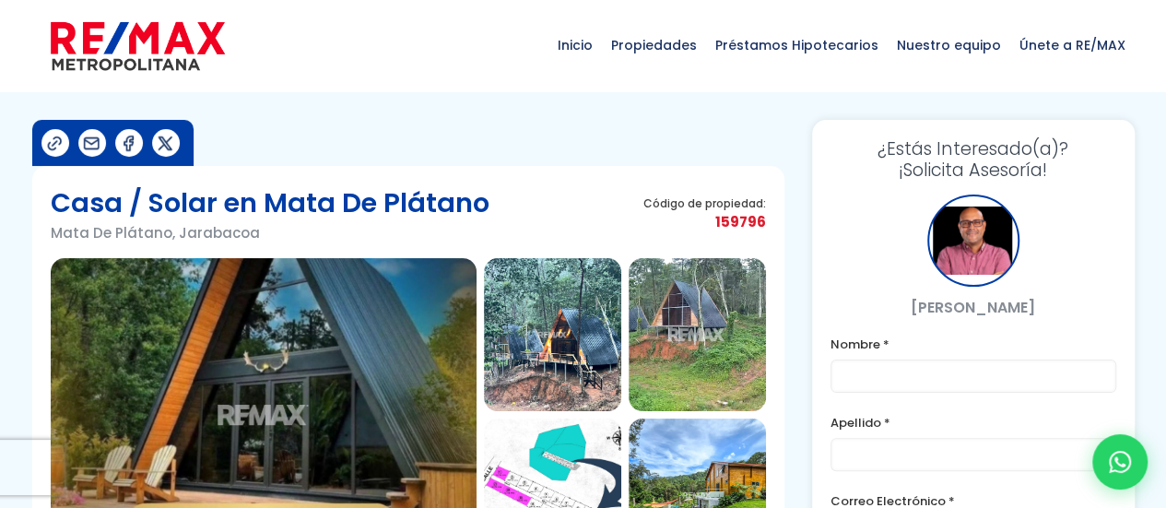
scroll to position [2, 0]
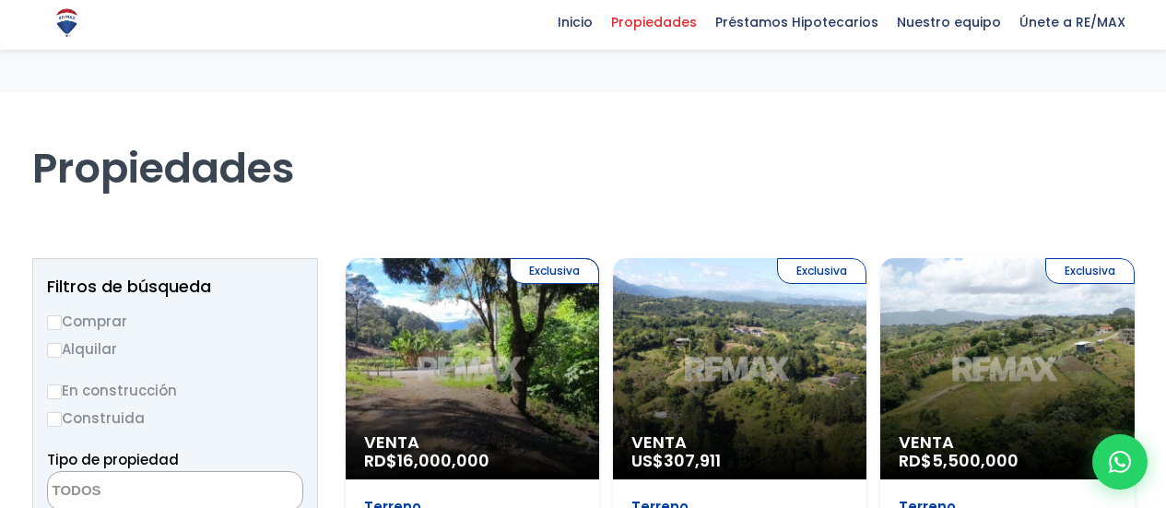
select select
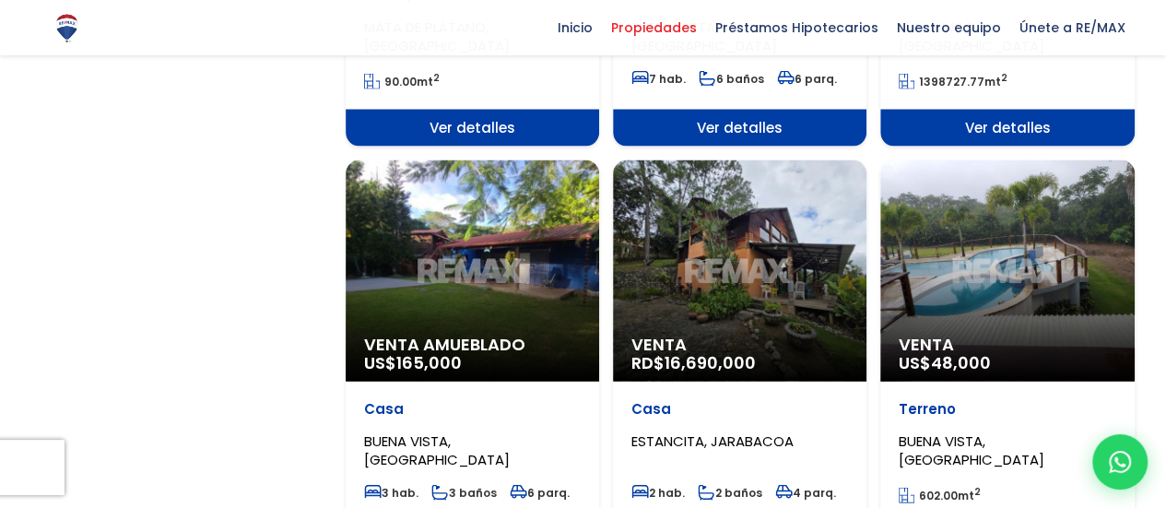
scroll to position [1754, 0]
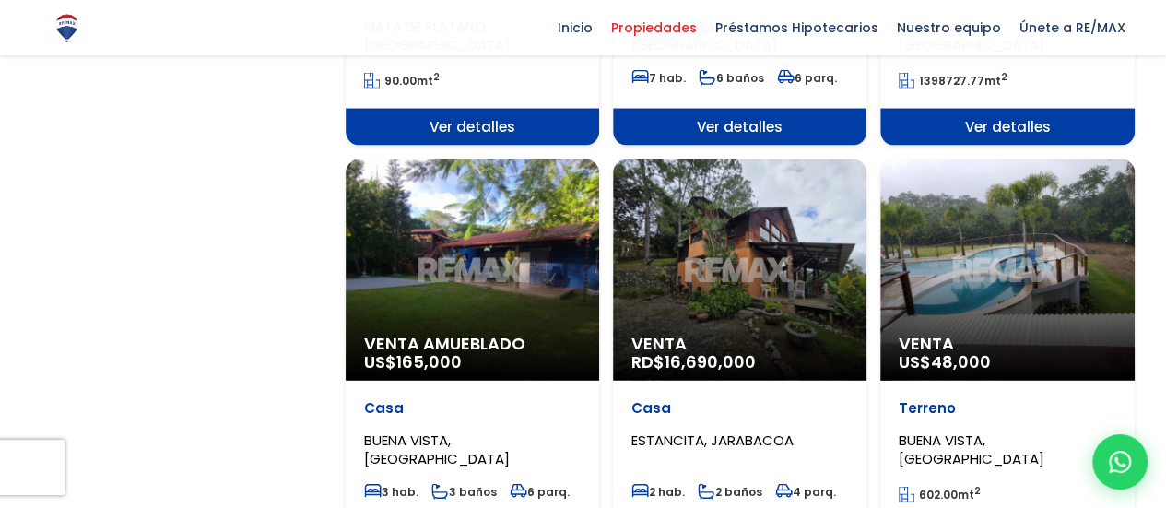
click at [444, 261] on div "Venta Amueblado US$ 165,000" at bounding box center [473, 269] width 254 height 221
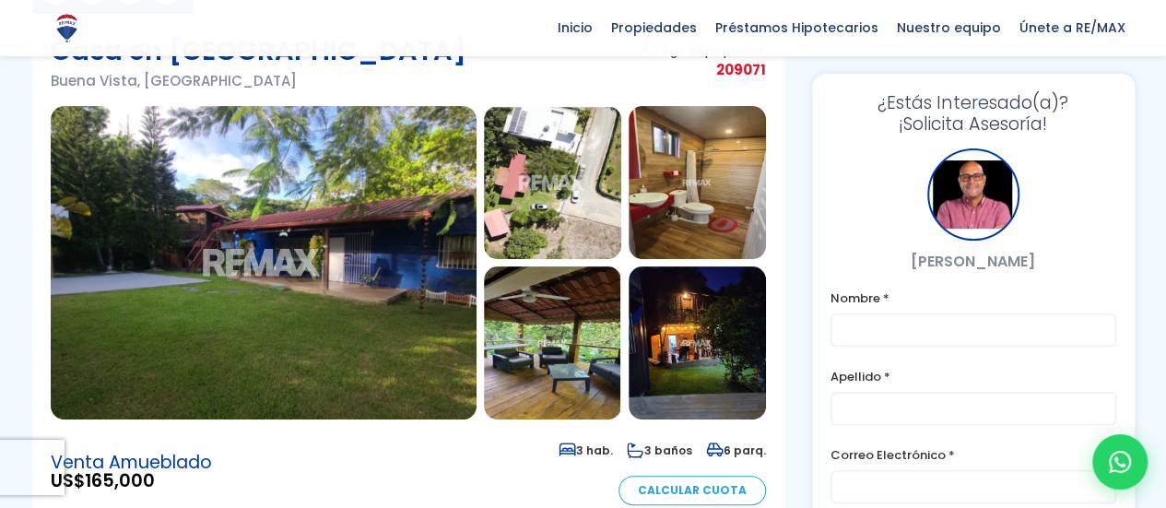
scroll to position [153, 0]
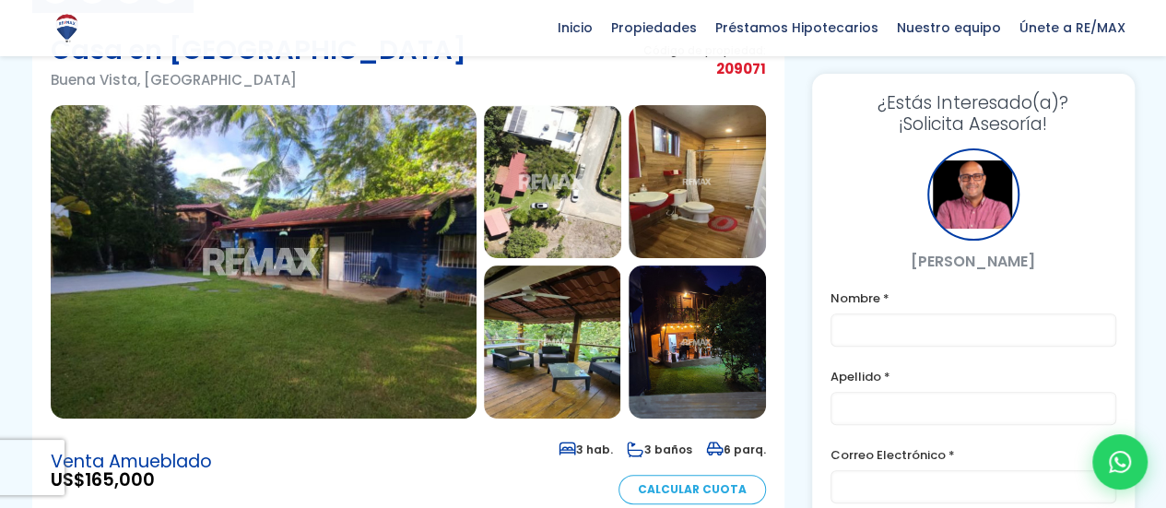
click at [395, 283] on img at bounding box center [264, 261] width 426 height 313
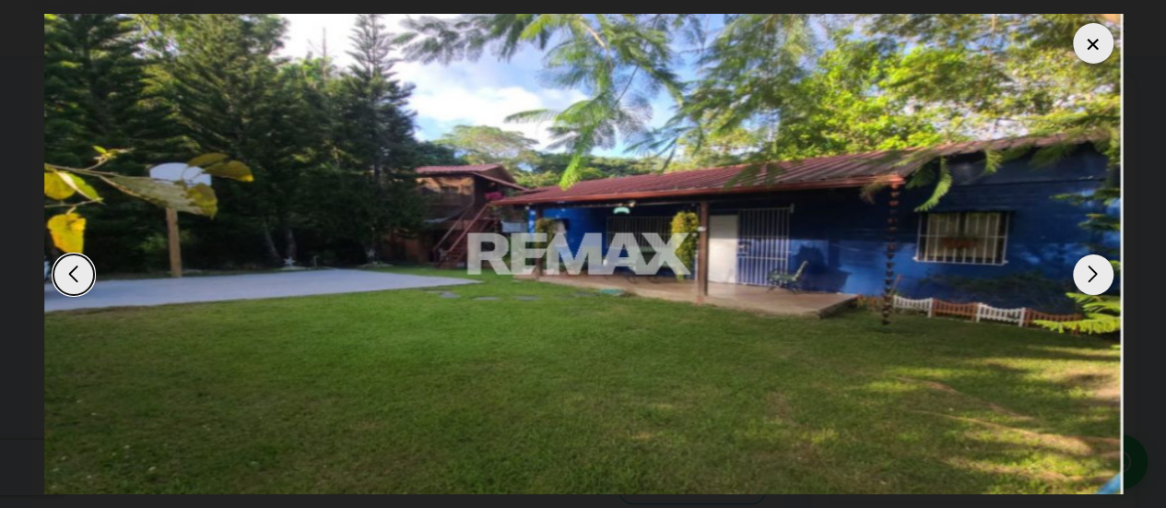
click at [1081, 273] on div "Next slide" at bounding box center [1093, 274] width 41 height 41
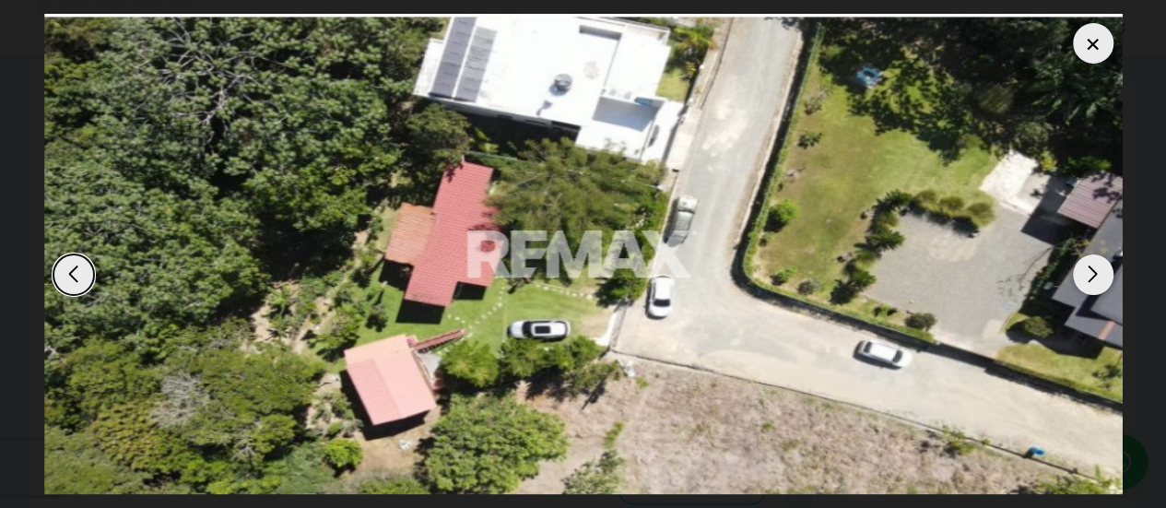
click at [1081, 273] on div "Next slide" at bounding box center [1093, 274] width 41 height 41
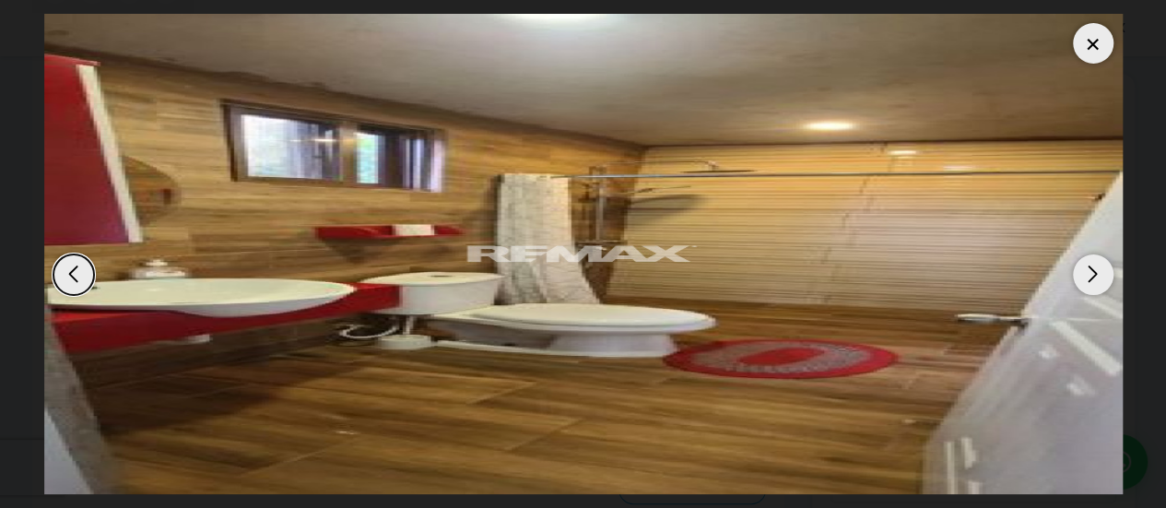
click at [1081, 273] on div "Next slide" at bounding box center [1093, 274] width 41 height 41
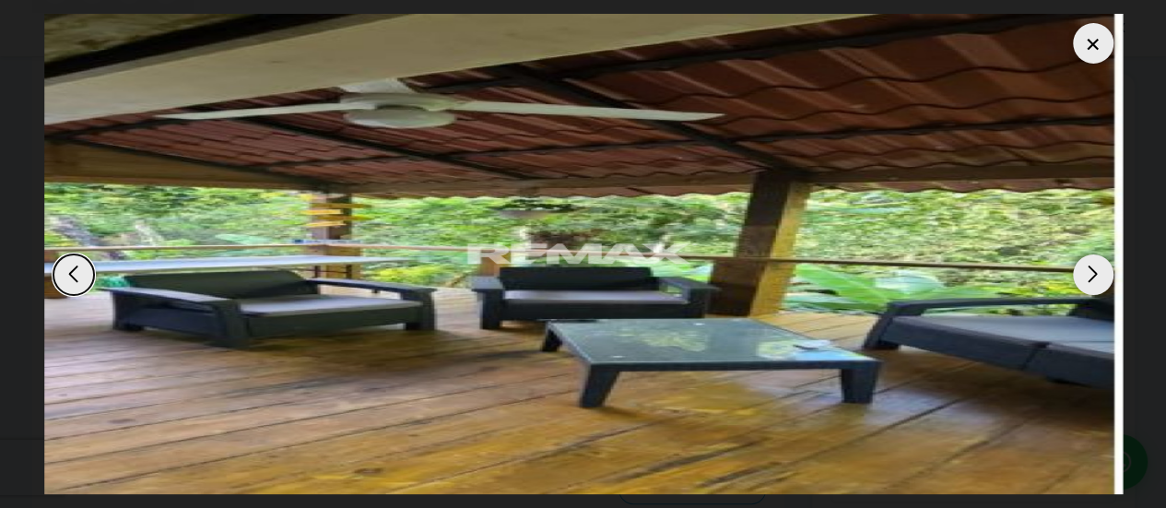
click at [1081, 273] on div "Next slide" at bounding box center [1093, 274] width 41 height 41
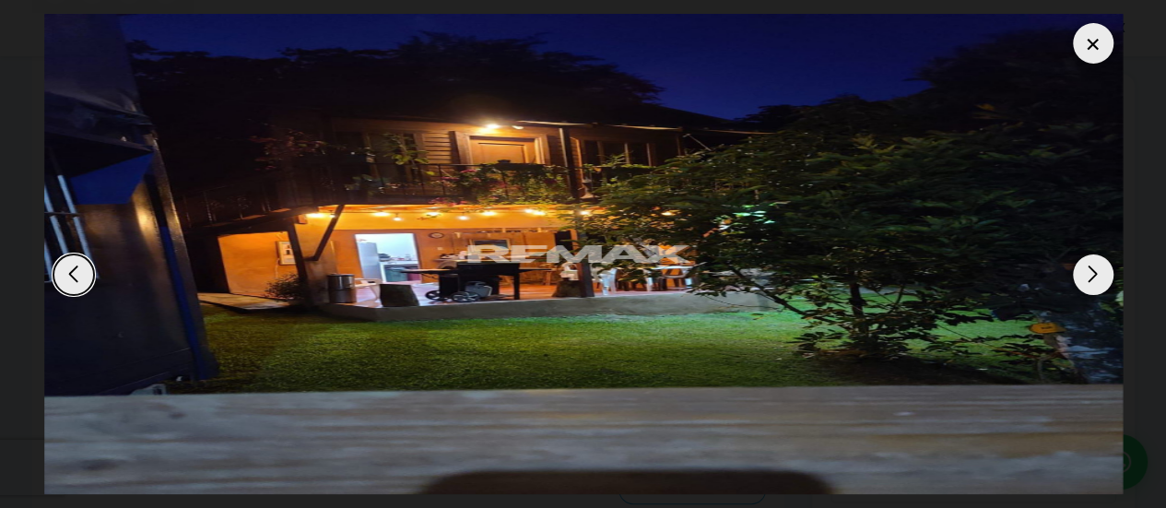
click at [1081, 273] on div "Next slide" at bounding box center [1093, 274] width 41 height 41
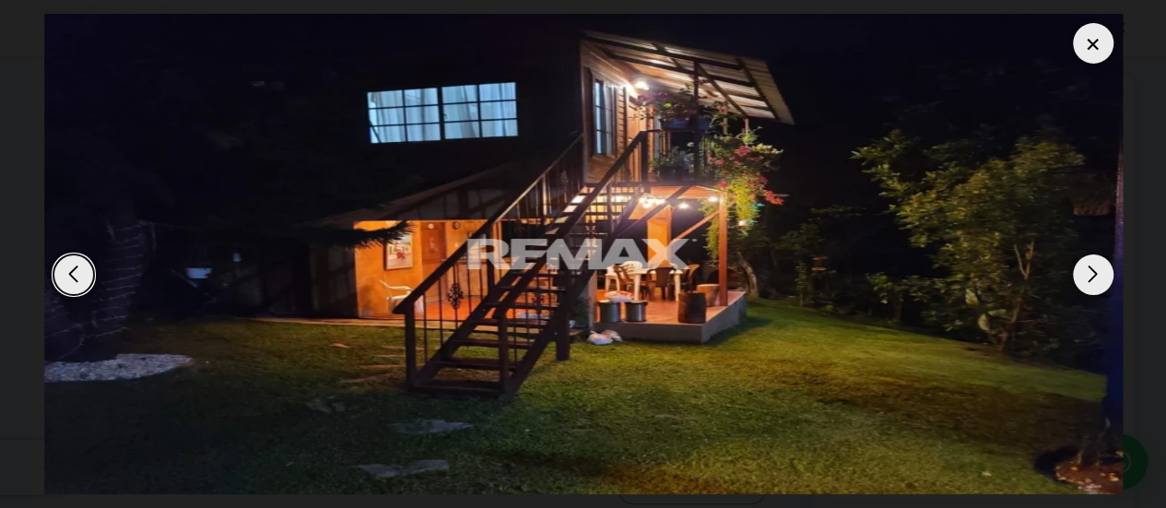
click at [1081, 273] on div "Next slide" at bounding box center [1093, 274] width 41 height 41
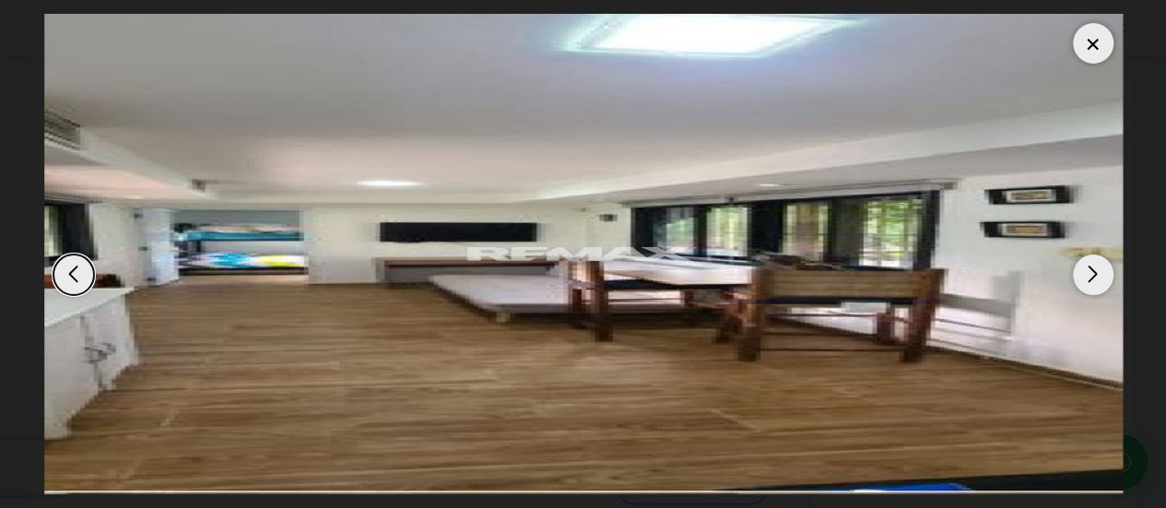
click at [1081, 273] on div "Next slide" at bounding box center [1093, 274] width 41 height 41
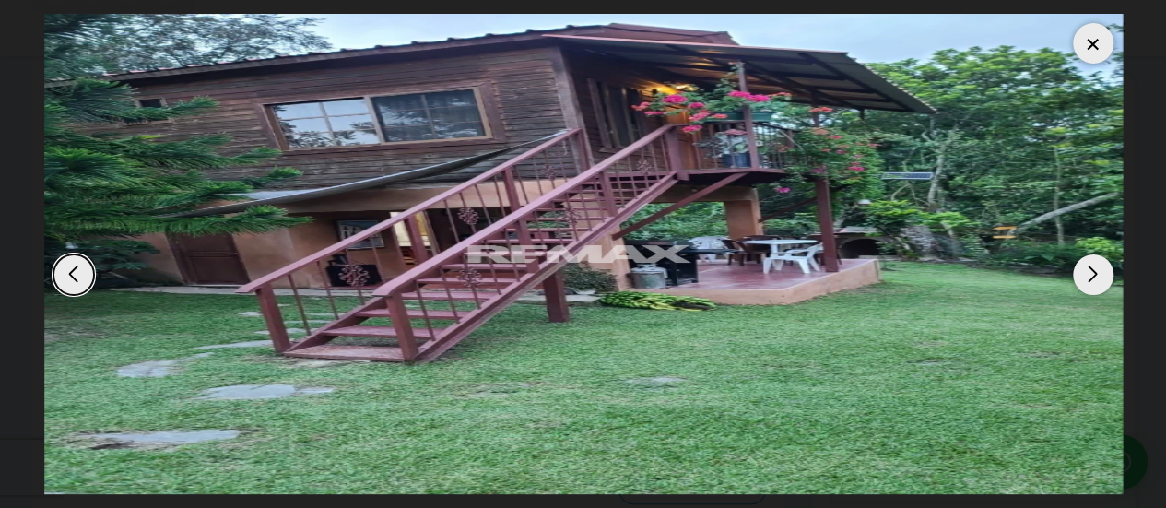
click at [1081, 273] on div "Next slide" at bounding box center [1093, 274] width 41 height 41
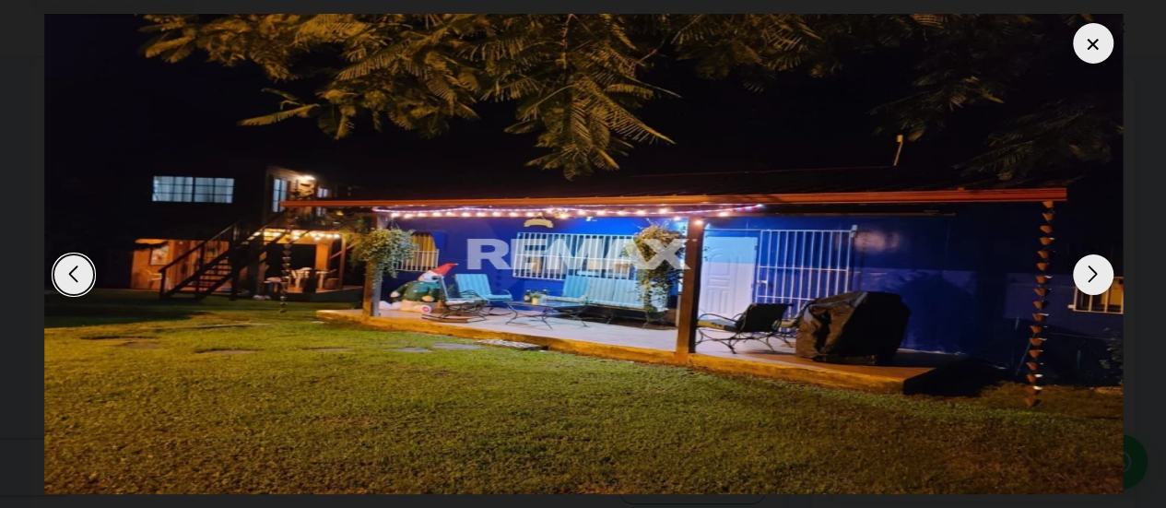
click at [1081, 273] on div "Next slide" at bounding box center [1093, 274] width 41 height 41
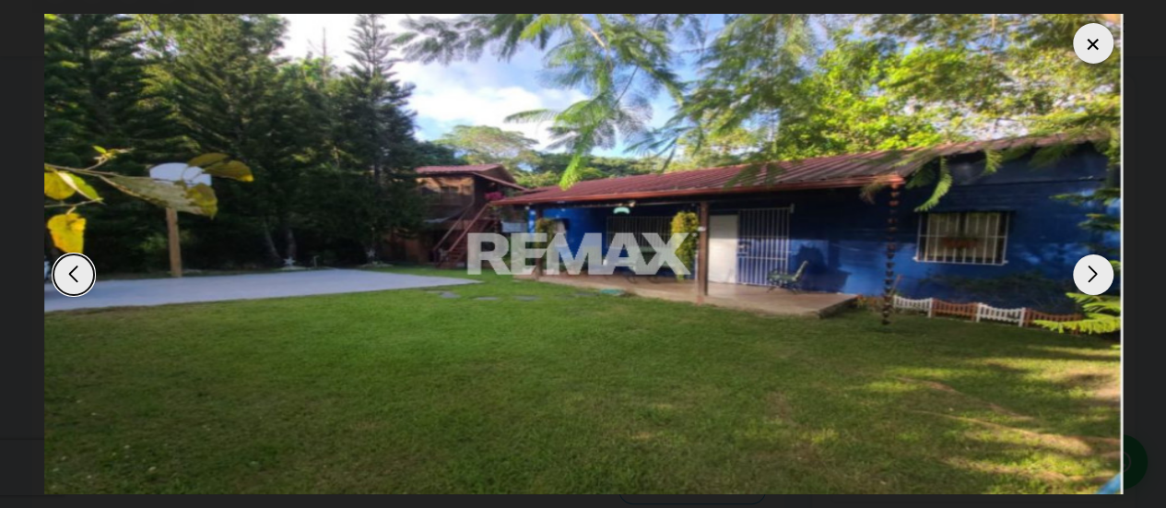
click at [1081, 273] on div "Next slide" at bounding box center [1093, 274] width 41 height 41
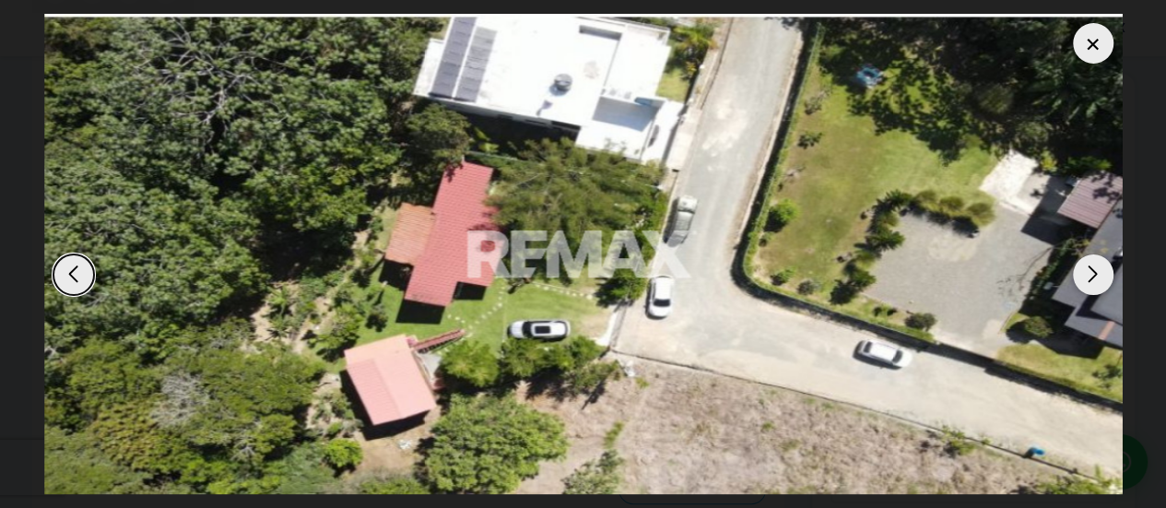
click at [1081, 273] on div "Next slide" at bounding box center [1093, 274] width 41 height 41
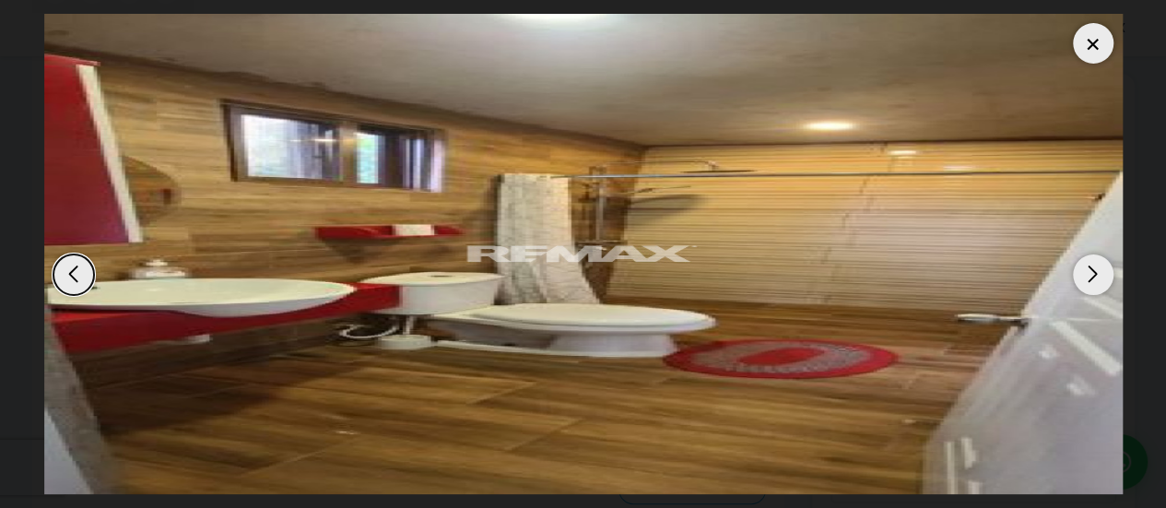
click at [1081, 273] on div "Next slide" at bounding box center [1093, 274] width 41 height 41
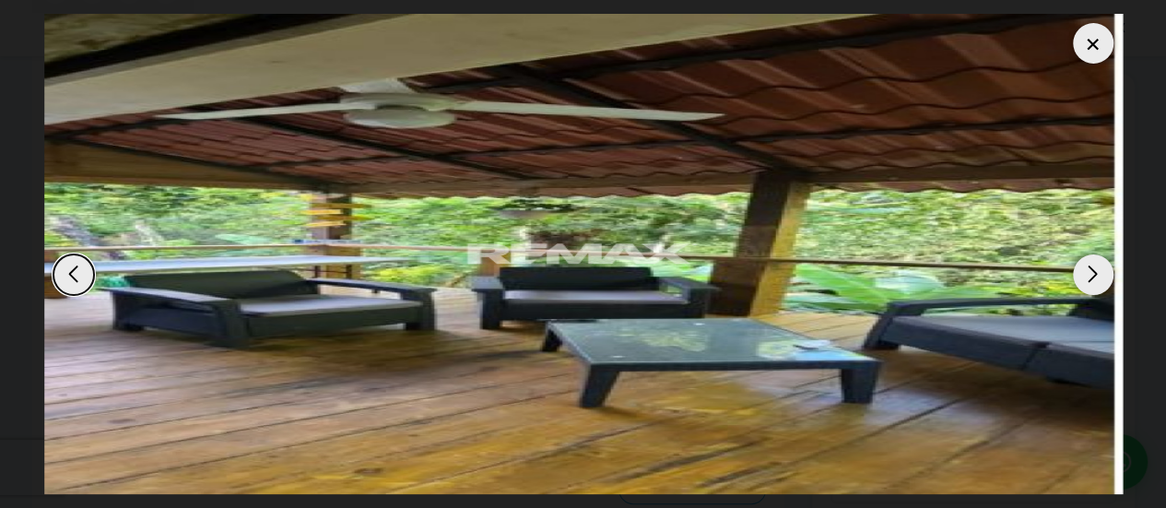
click at [1098, 57] on div at bounding box center [1093, 43] width 41 height 41
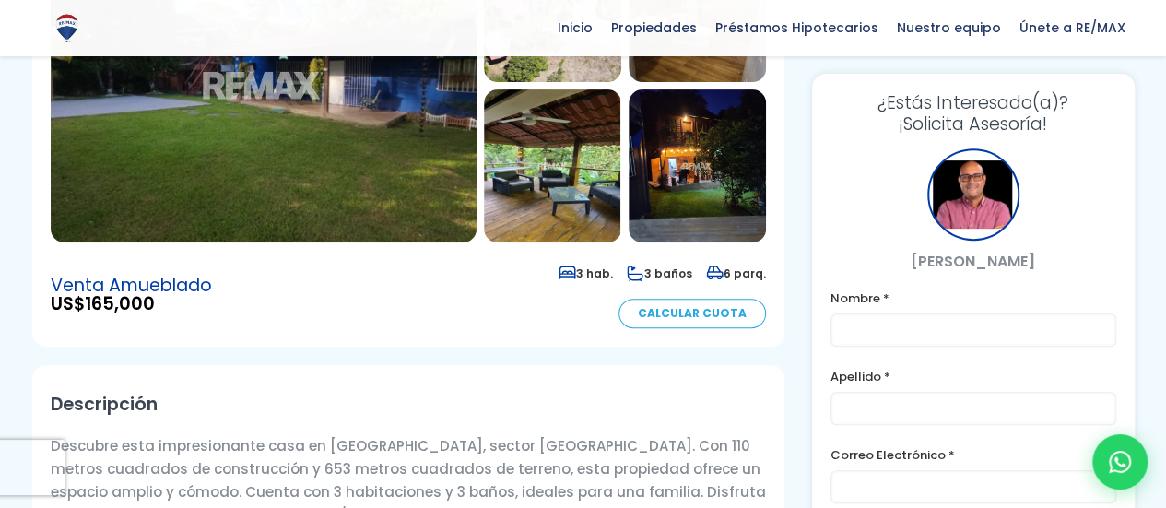
scroll to position [330, 0]
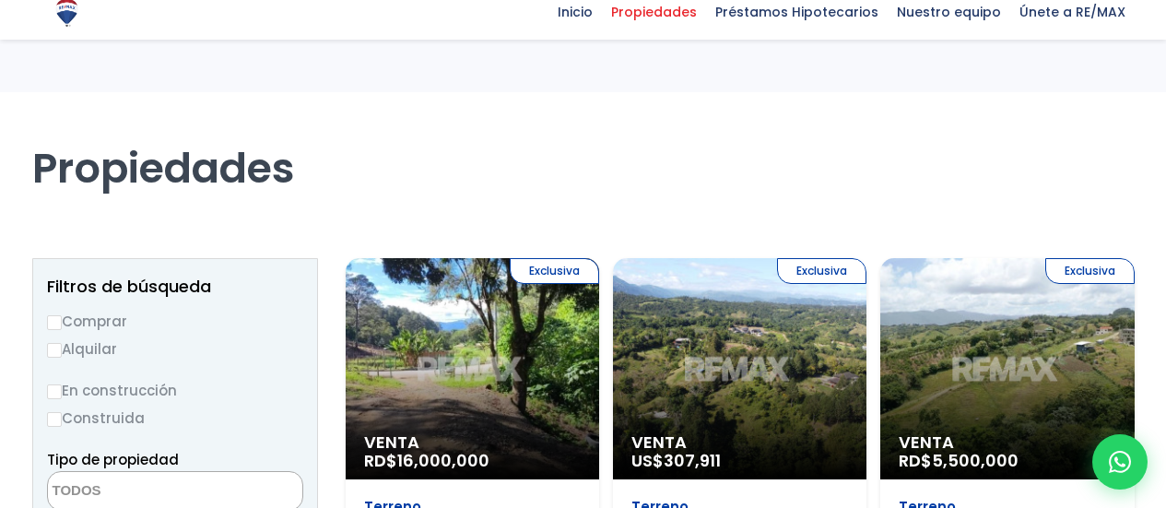
select select
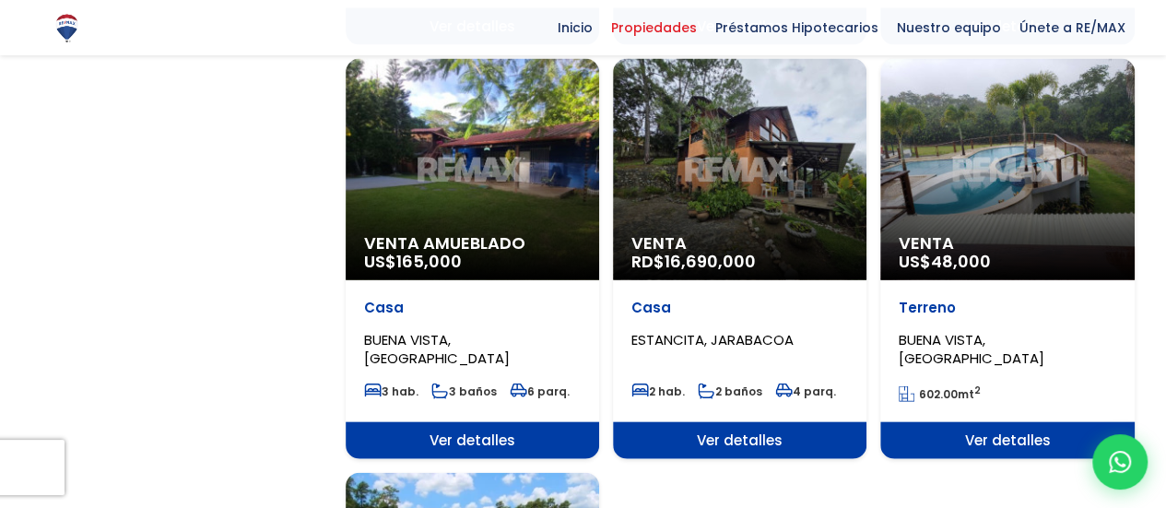
scroll to position [1856, 0]
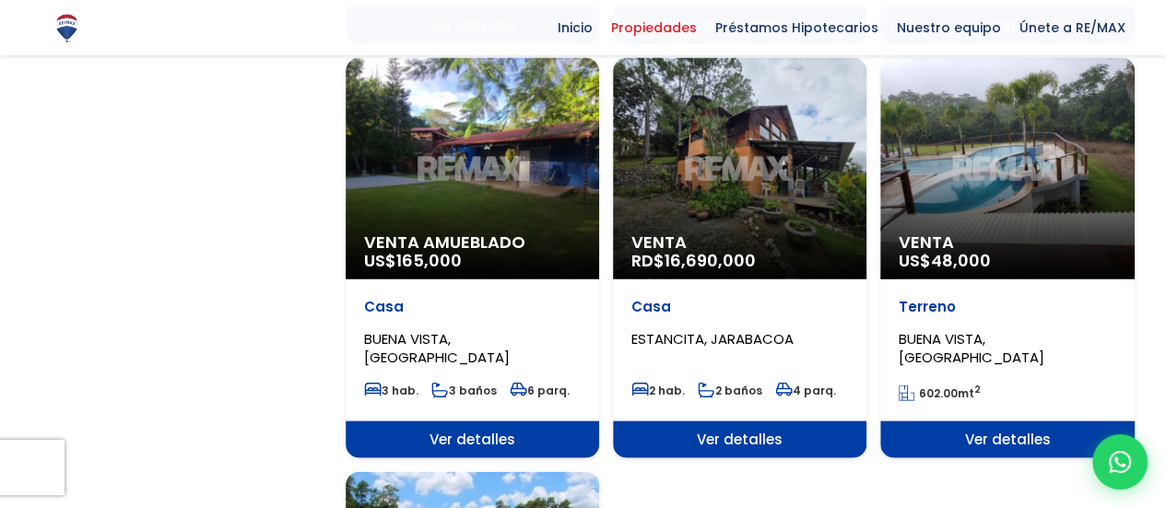
click at [985, 158] on div "Venta US$ 48,000" at bounding box center [1007, 168] width 254 height 221
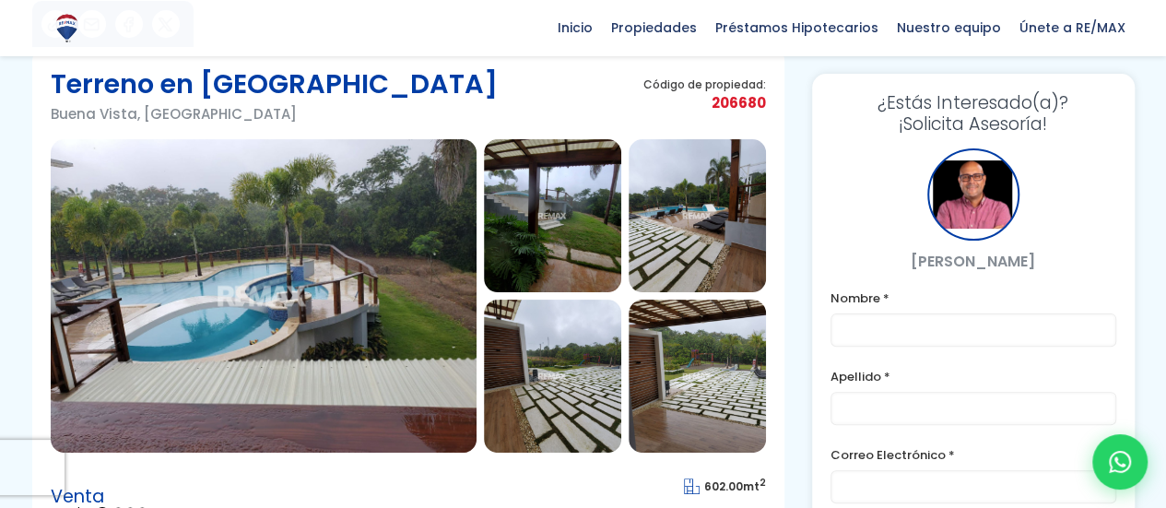
scroll to position [118, 0]
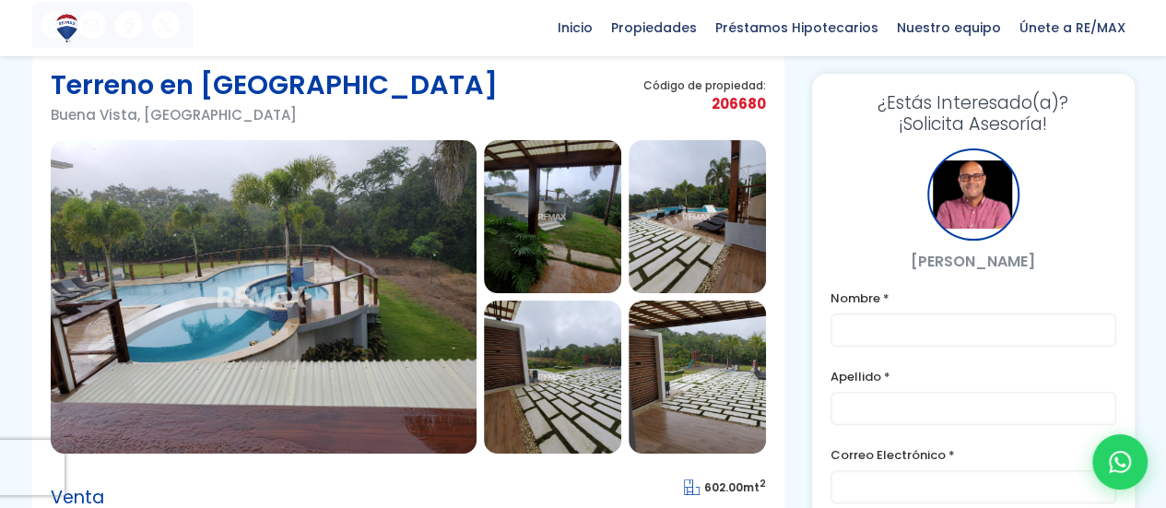
click at [289, 339] on img at bounding box center [264, 296] width 426 height 313
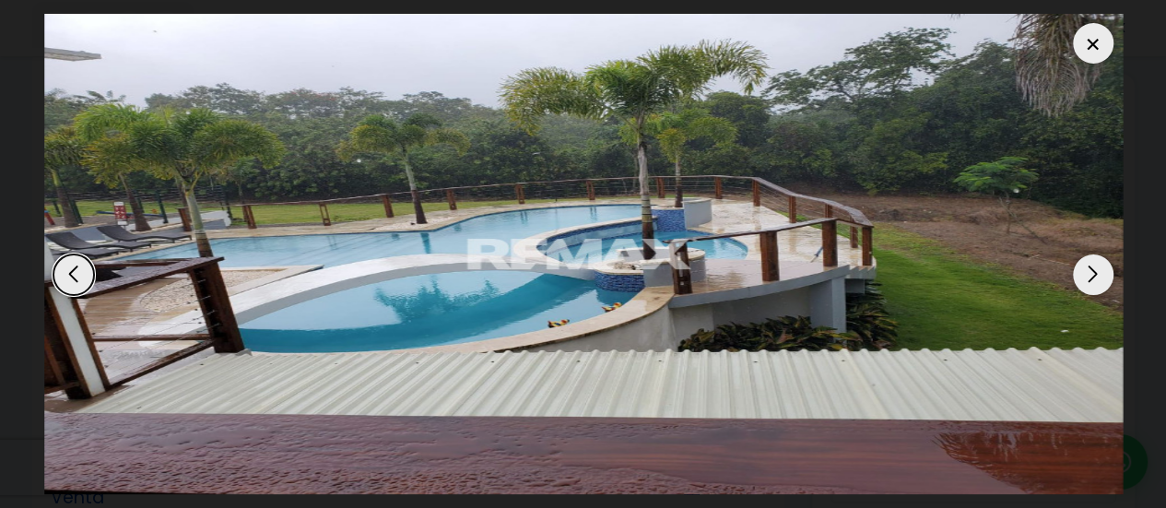
click at [1109, 271] on div "Next slide" at bounding box center [1093, 274] width 41 height 41
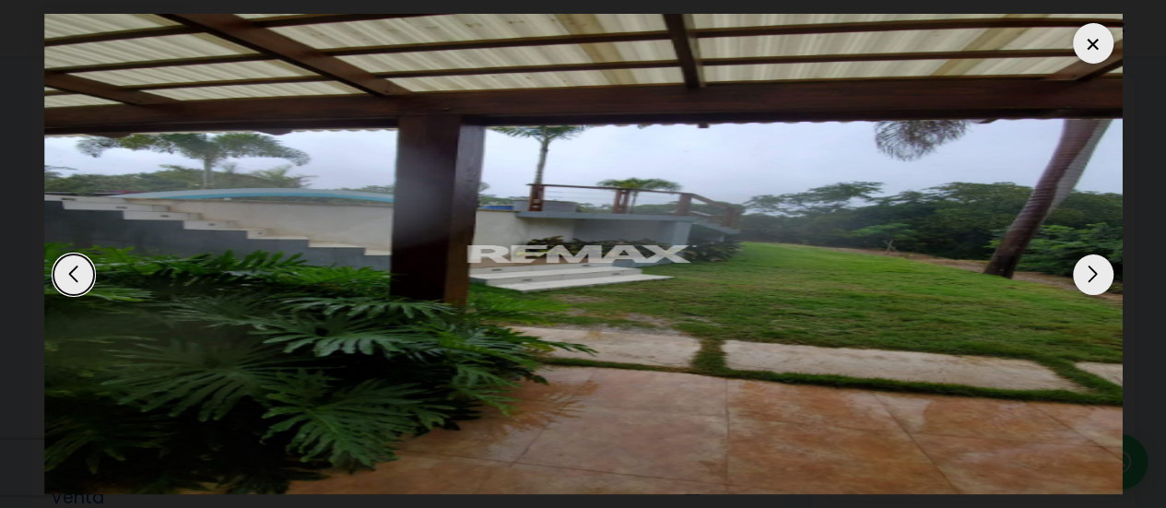
click at [1109, 271] on div "Next slide" at bounding box center [1093, 274] width 41 height 41
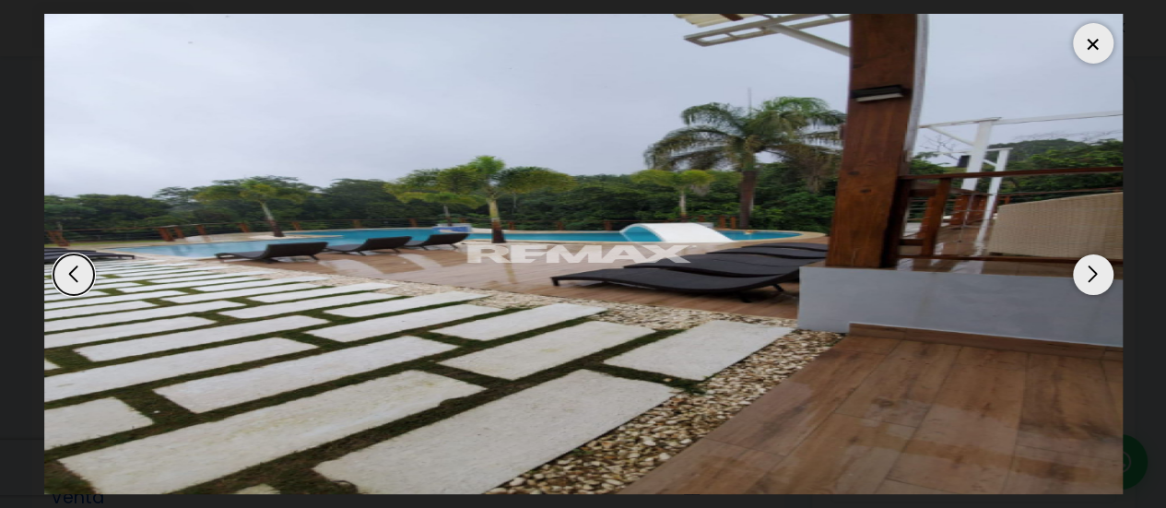
click at [1109, 271] on div "Next slide" at bounding box center [1093, 274] width 41 height 41
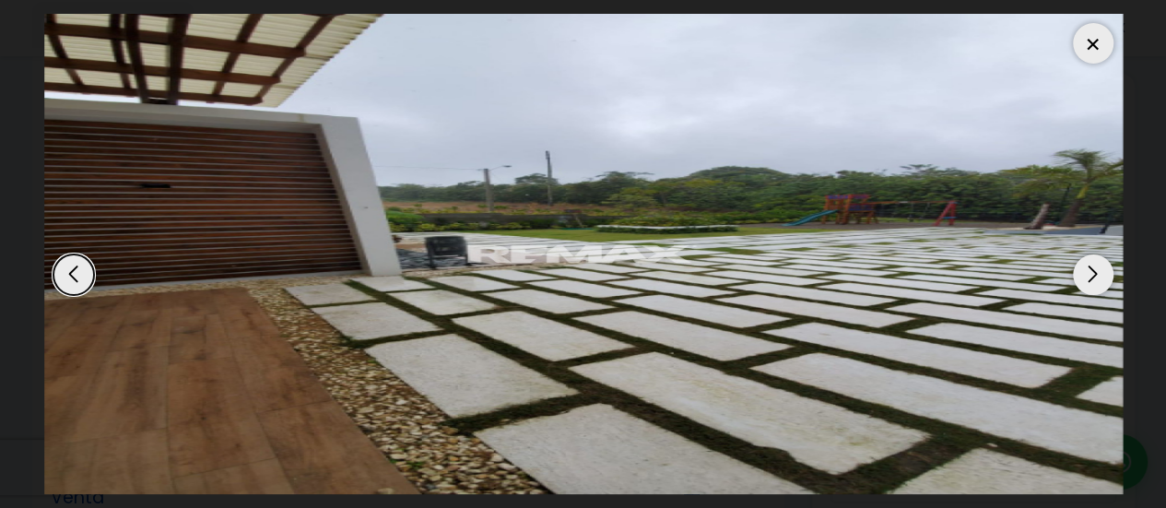
click at [1109, 271] on div "Next slide" at bounding box center [1093, 274] width 41 height 41
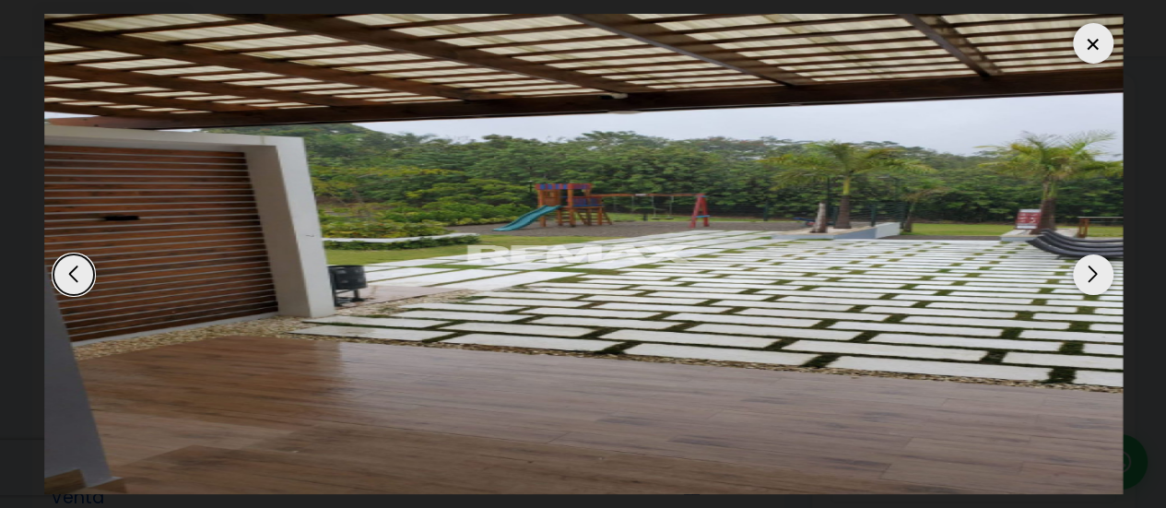
click at [1109, 271] on div "Next slide" at bounding box center [1093, 274] width 41 height 41
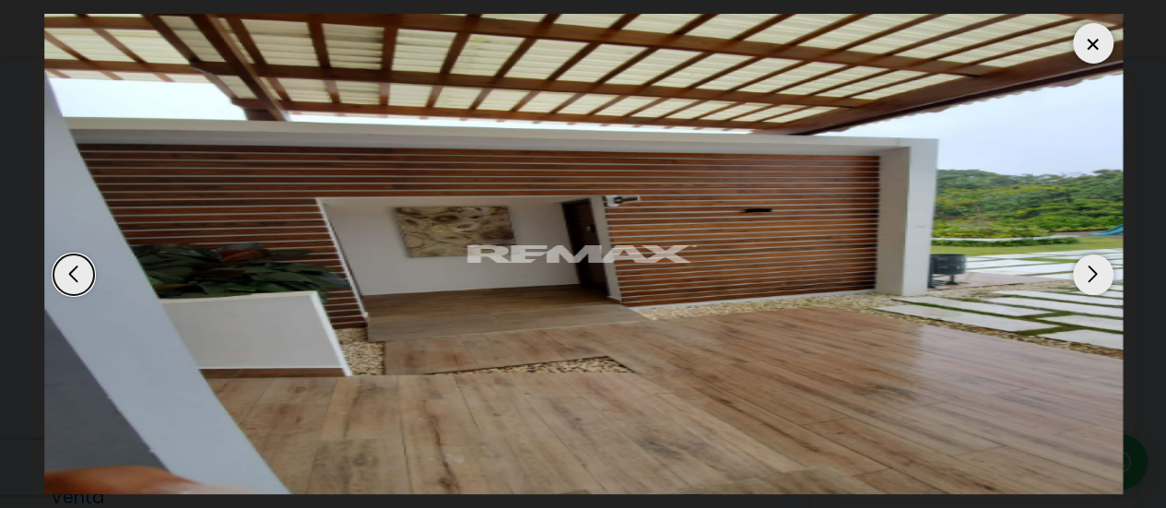
click at [1109, 271] on div "Next slide" at bounding box center [1093, 274] width 41 height 41
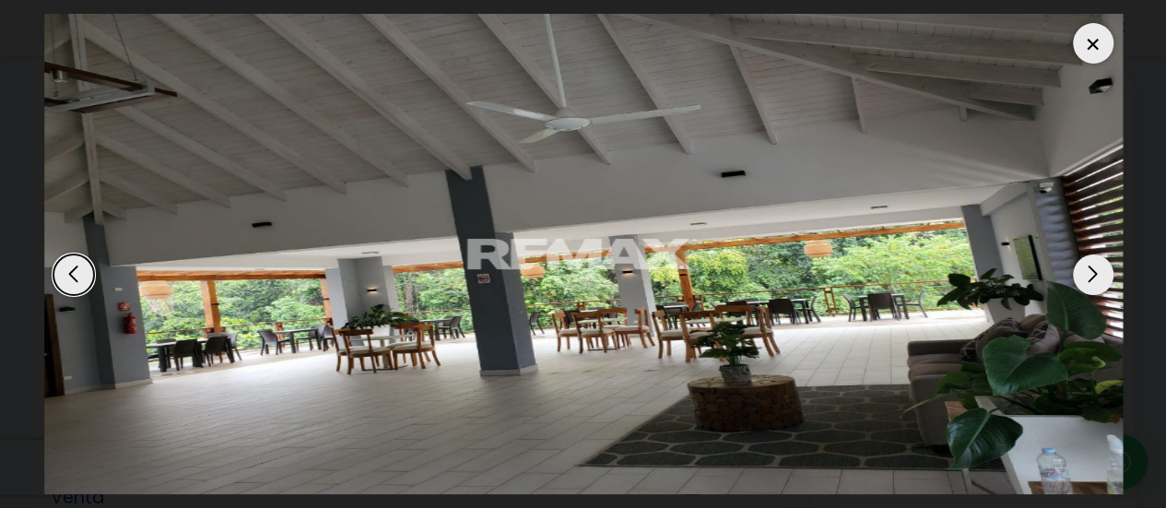
click at [1109, 271] on div "Next slide" at bounding box center [1093, 274] width 41 height 41
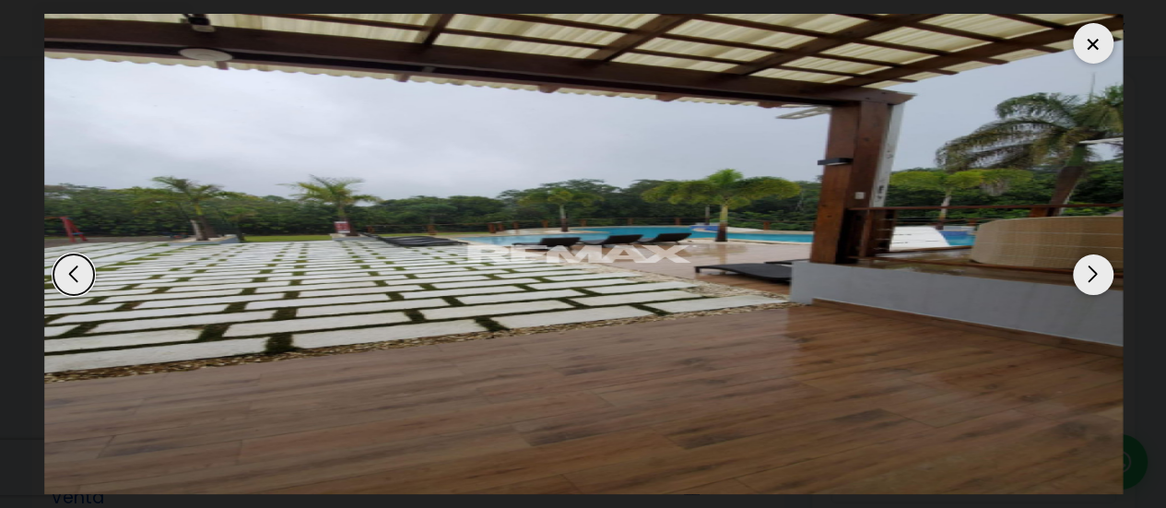
click at [1086, 41] on div at bounding box center [1093, 43] width 41 height 41
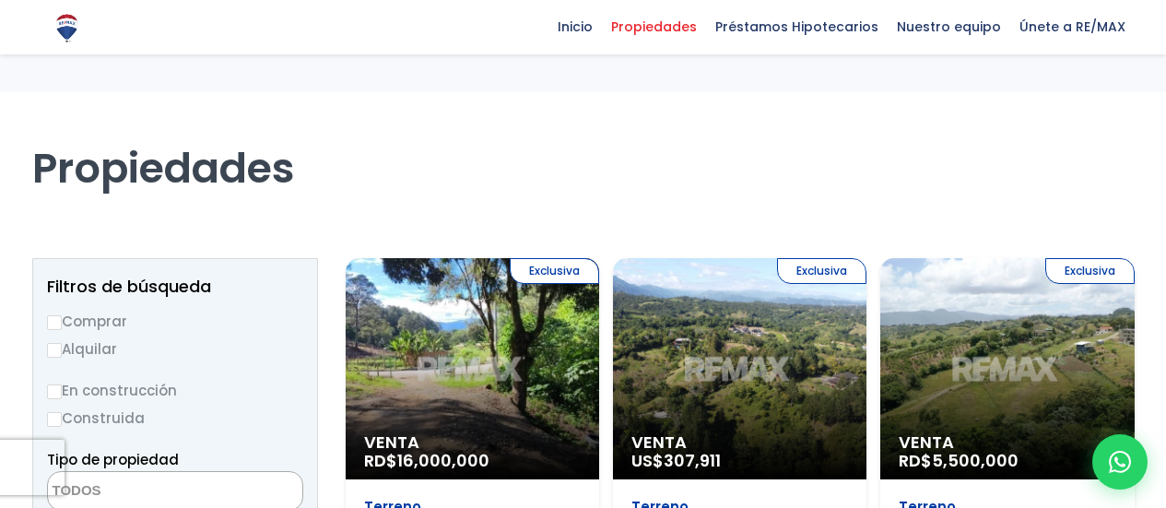
select select
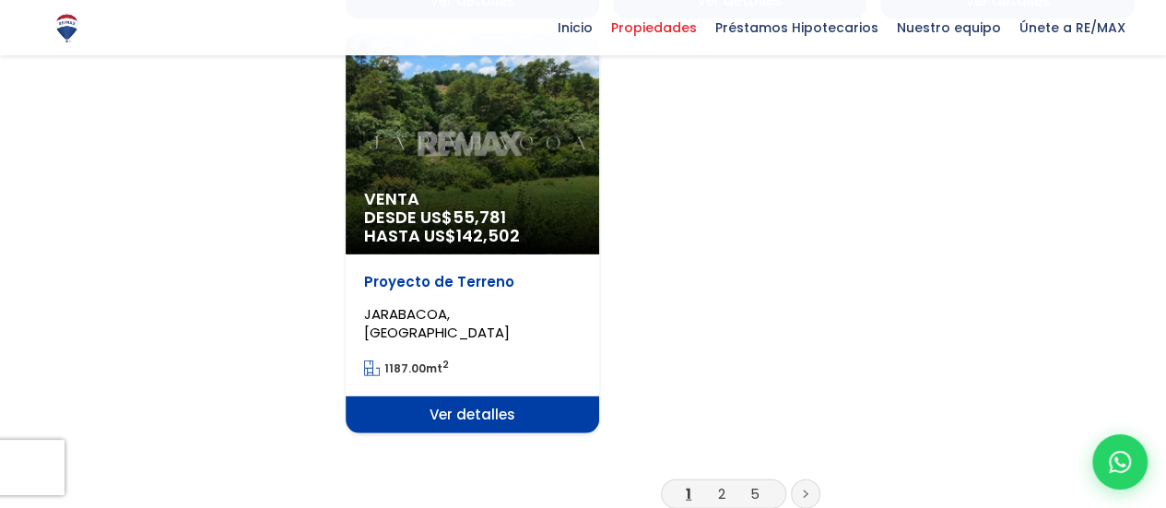
scroll to position [2481, 0]
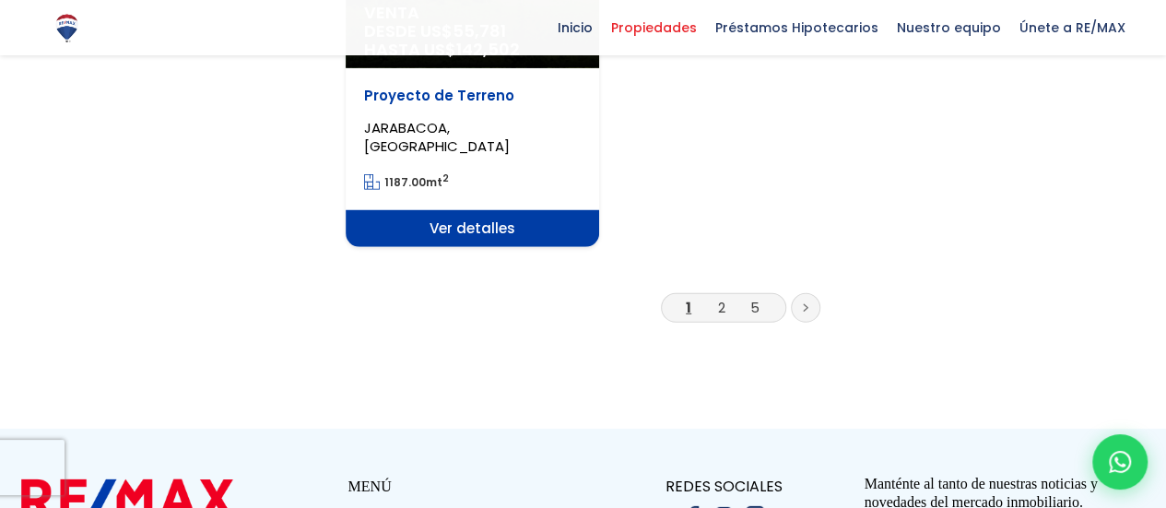
click at [804, 313] on link at bounding box center [805, 307] width 29 height 29
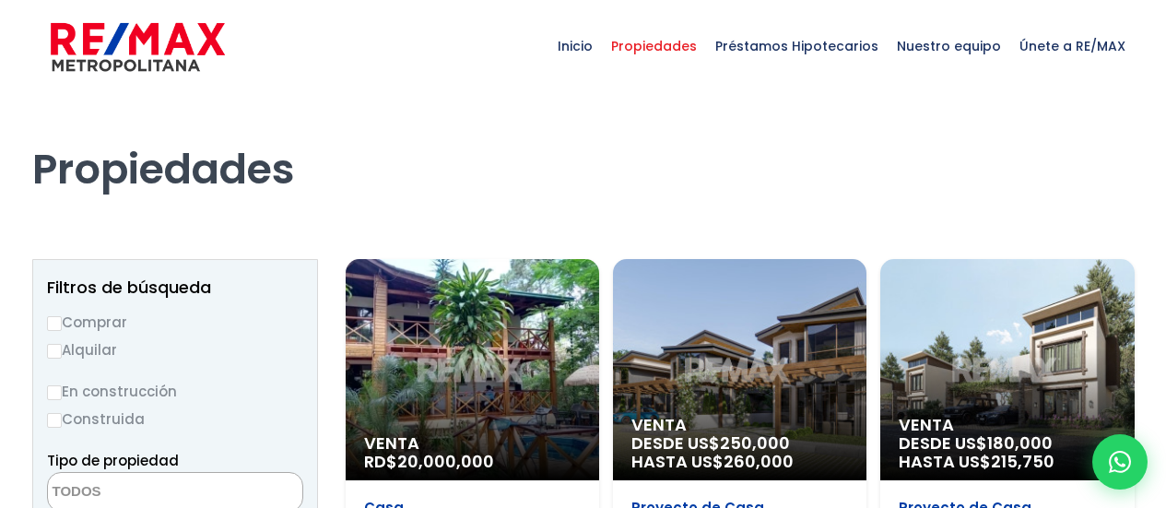
select select
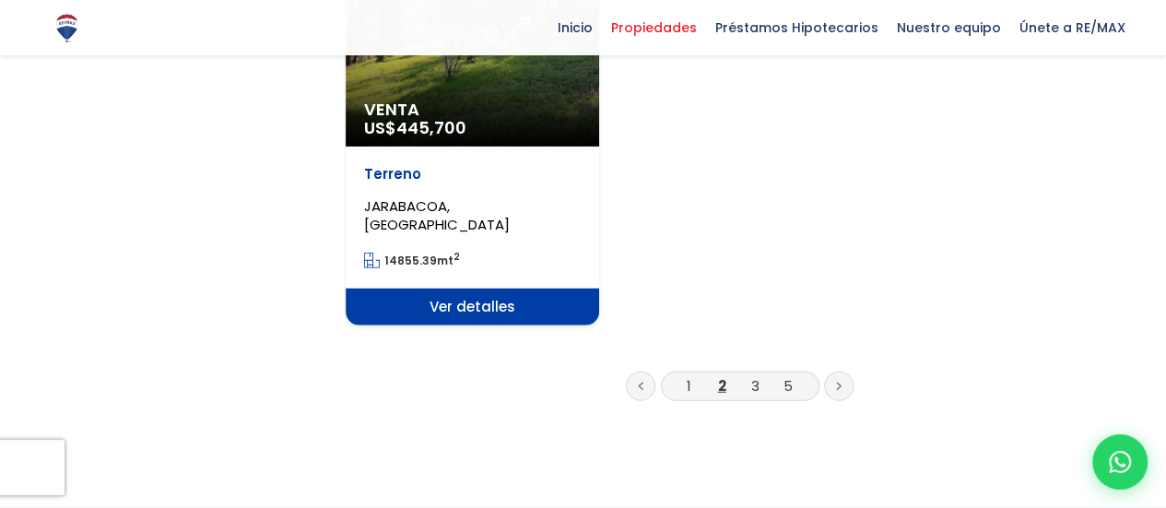
scroll to position [2417, 0]
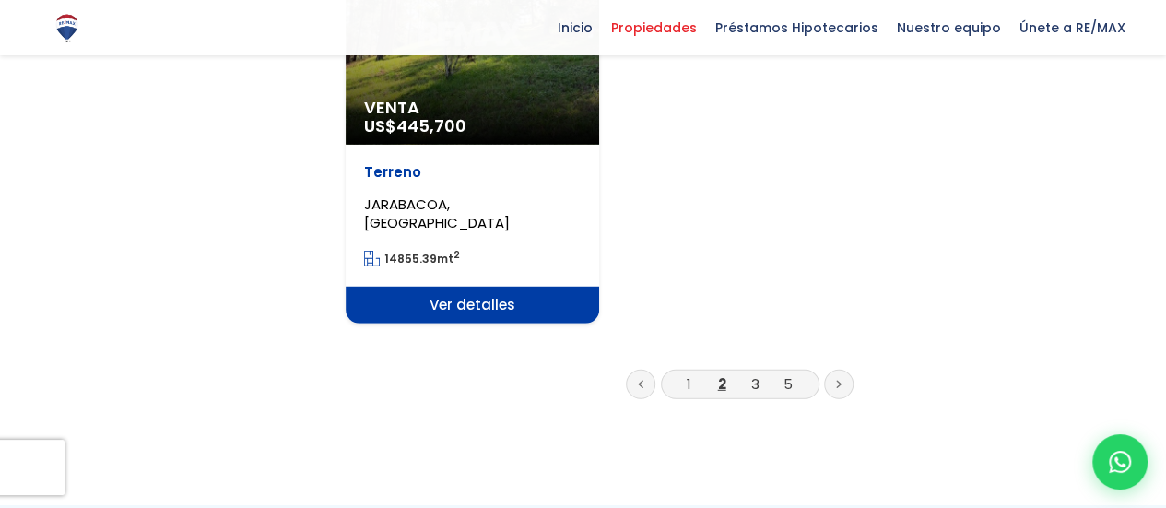
click at [749, 372] on li "3" at bounding box center [754, 383] width 29 height 23
click at [752, 374] on link "3" at bounding box center [755, 383] width 8 height 19
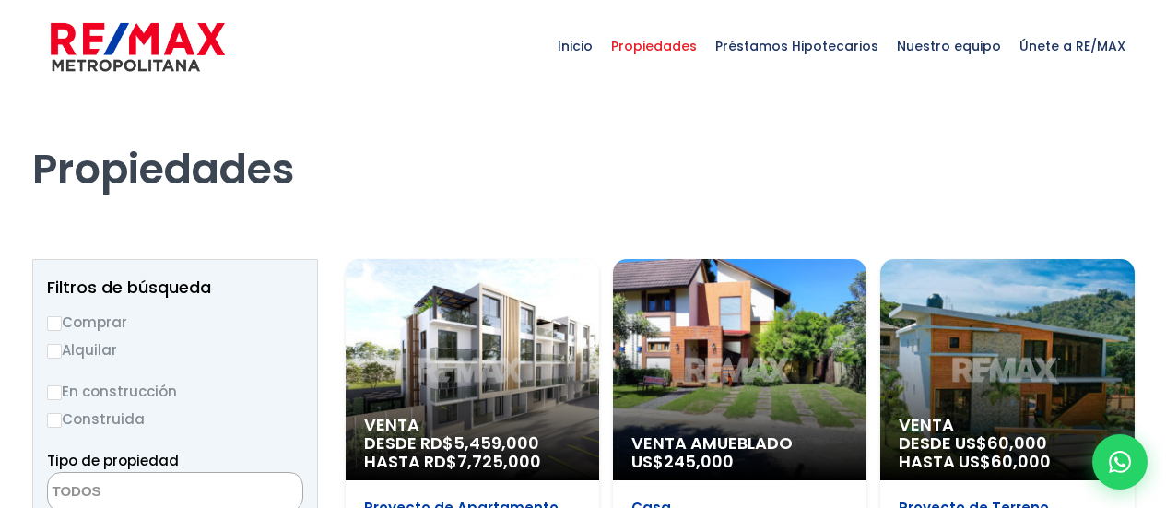
select select
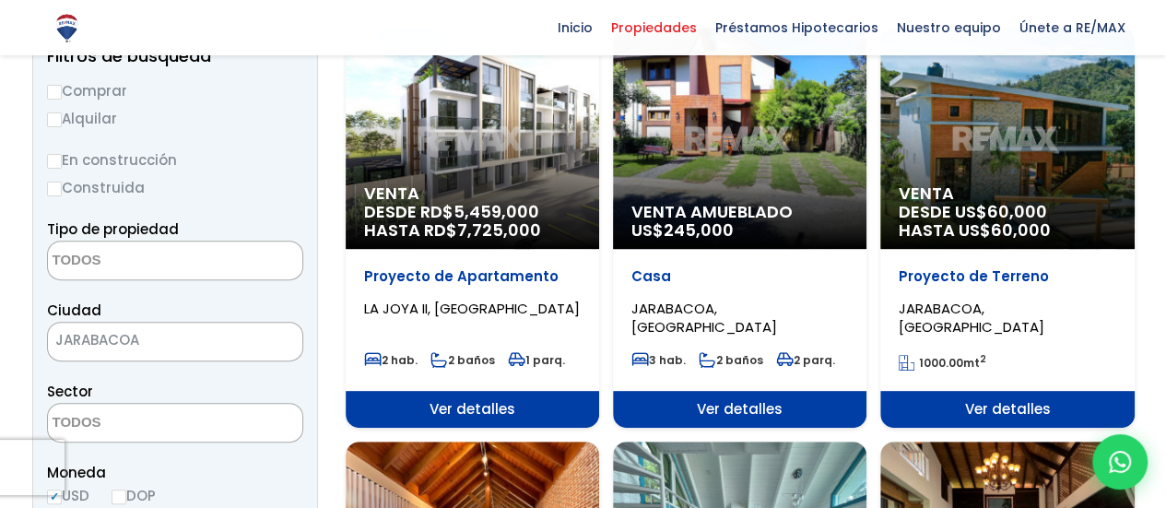
scroll to position [230, 0]
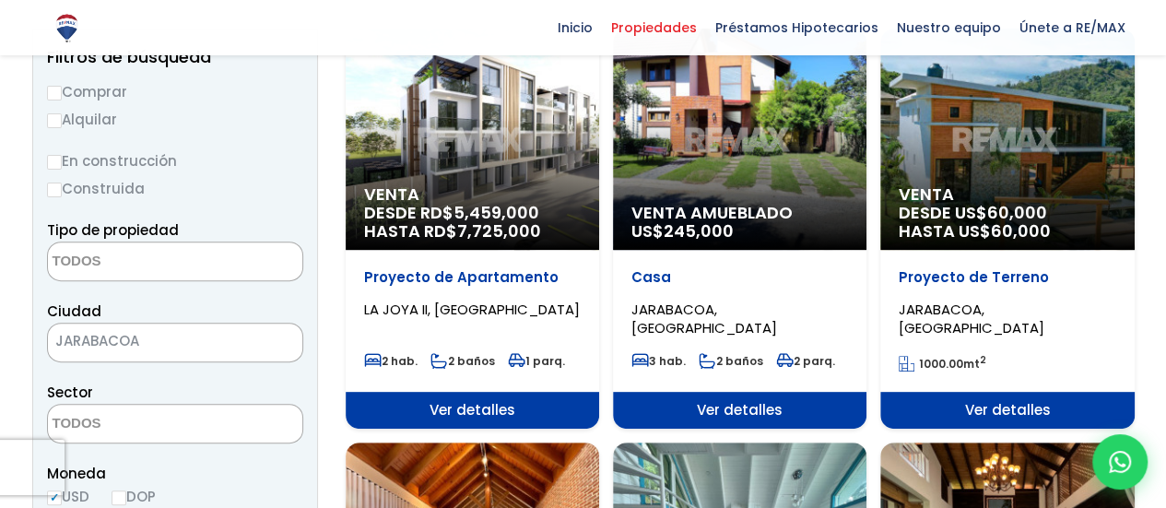
click at [1009, 121] on div "Venta DESDE US$ 60,000 HASTA US$ 60,000" at bounding box center [1007, 139] width 254 height 221
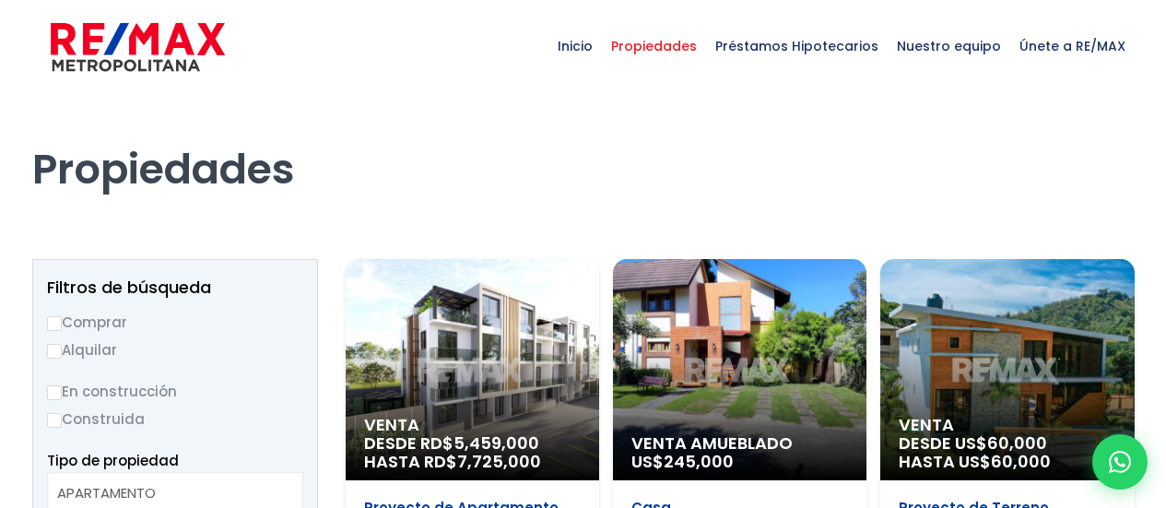
select select
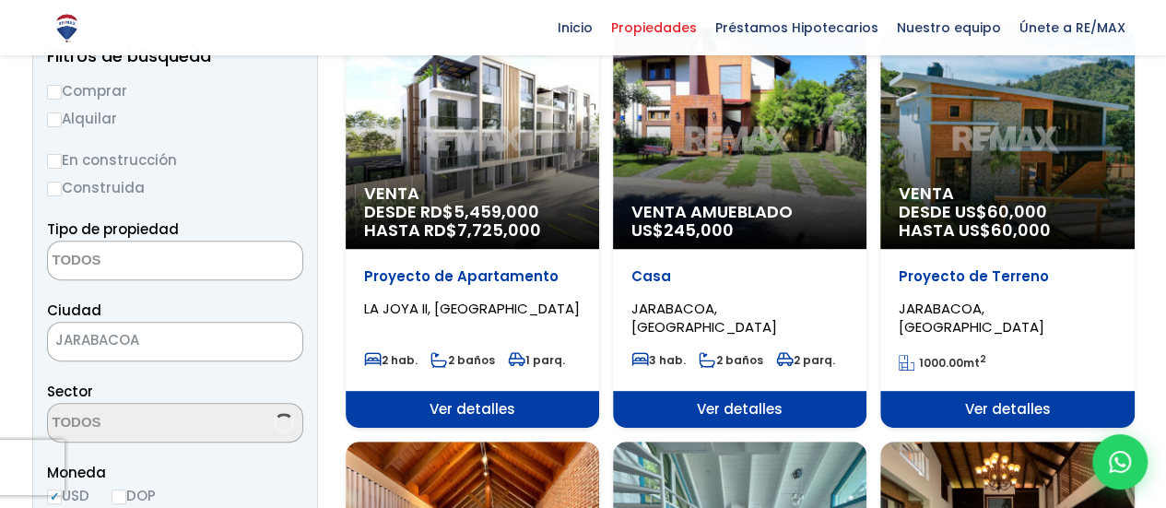
scroll to position [230, 0]
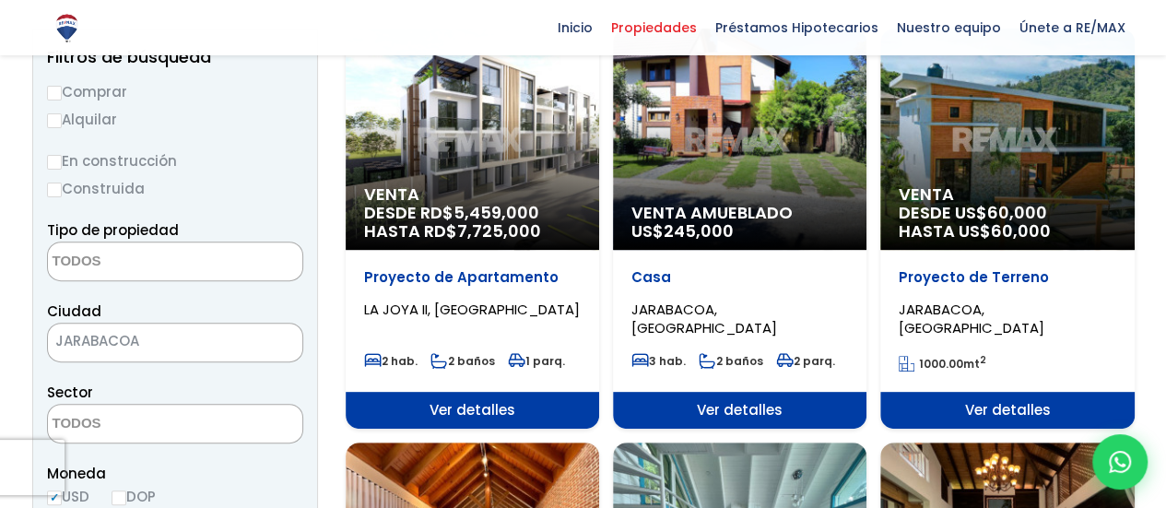
click at [967, 410] on span "Ver detalles" at bounding box center [1007, 410] width 254 height 37
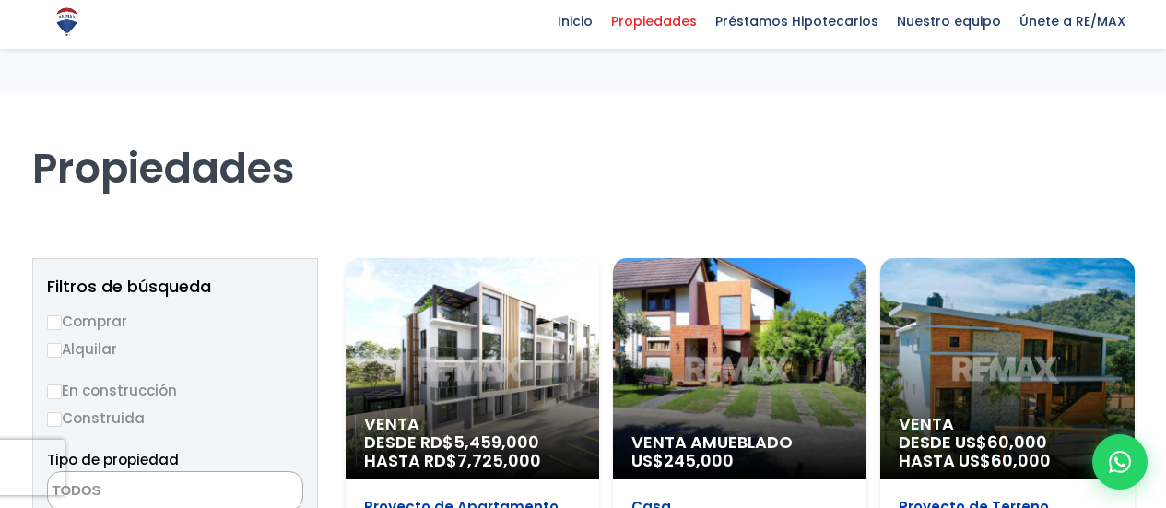
select select
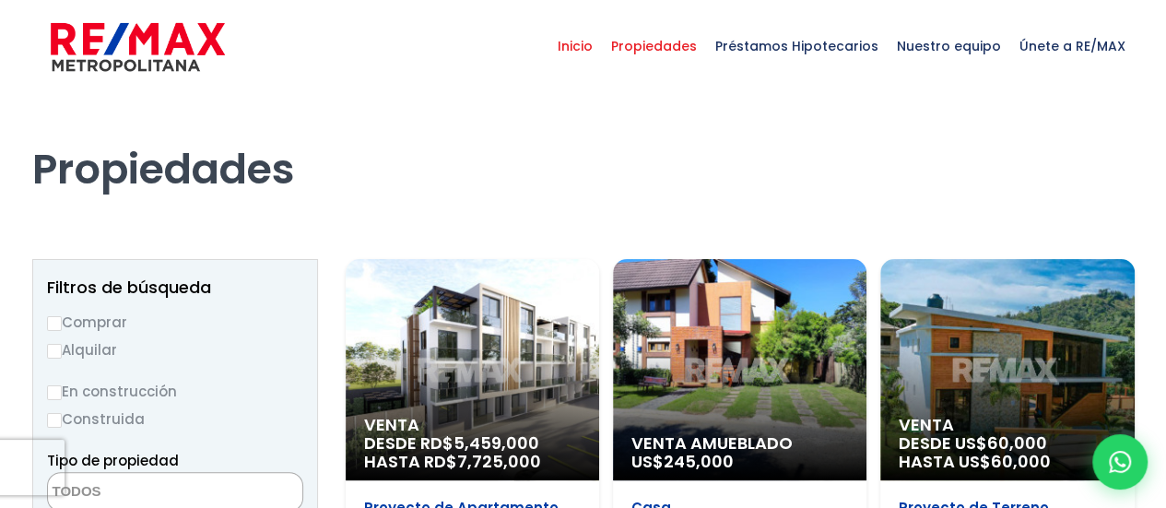
click at [586, 48] on span "Inicio" at bounding box center [575, 45] width 53 height 55
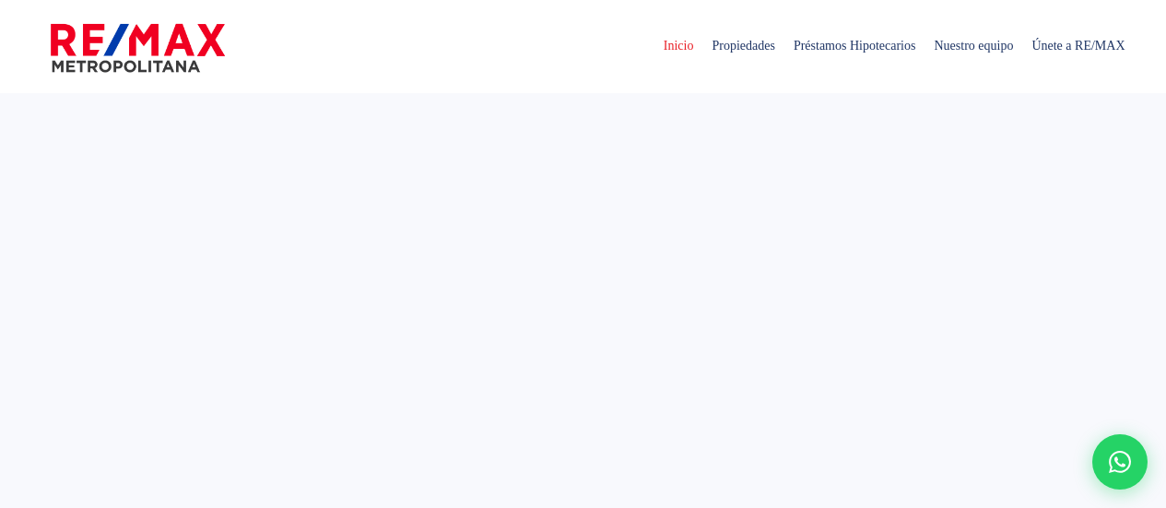
select select
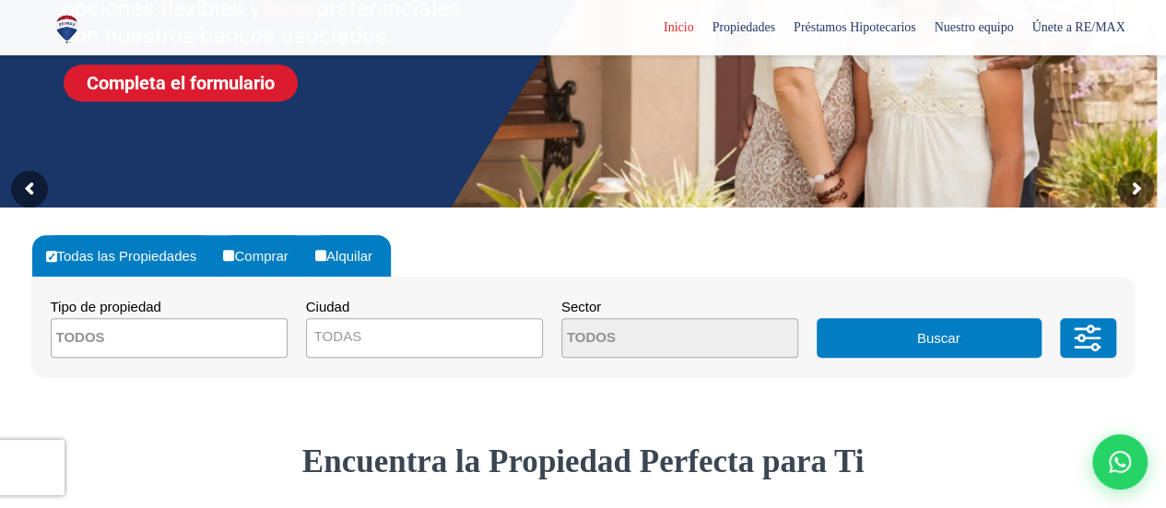
scroll to position [354, 0]
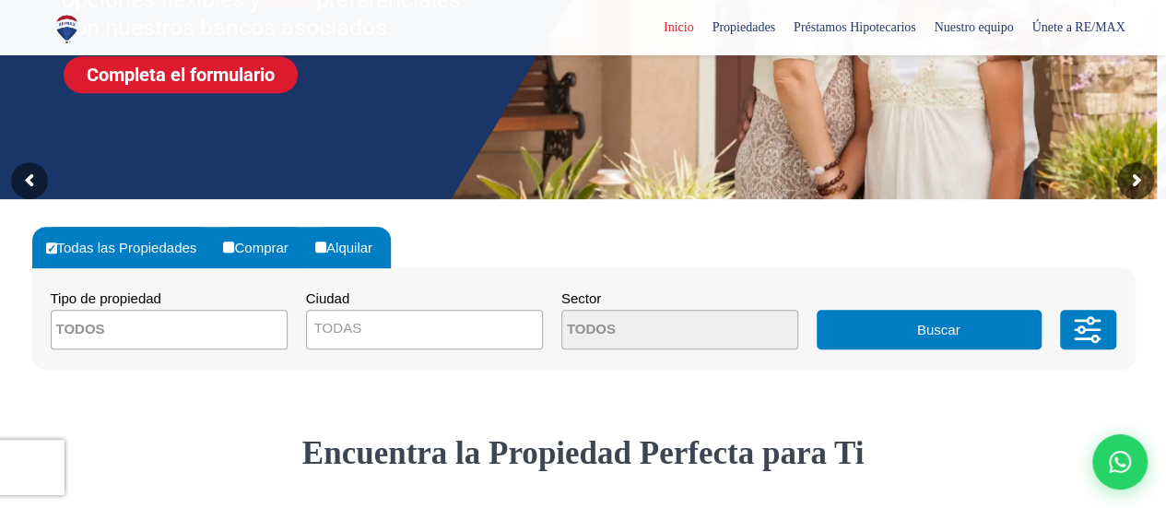
click at [340, 332] on span "TODAS" at bounding box center [337, 328] width 47 height 16
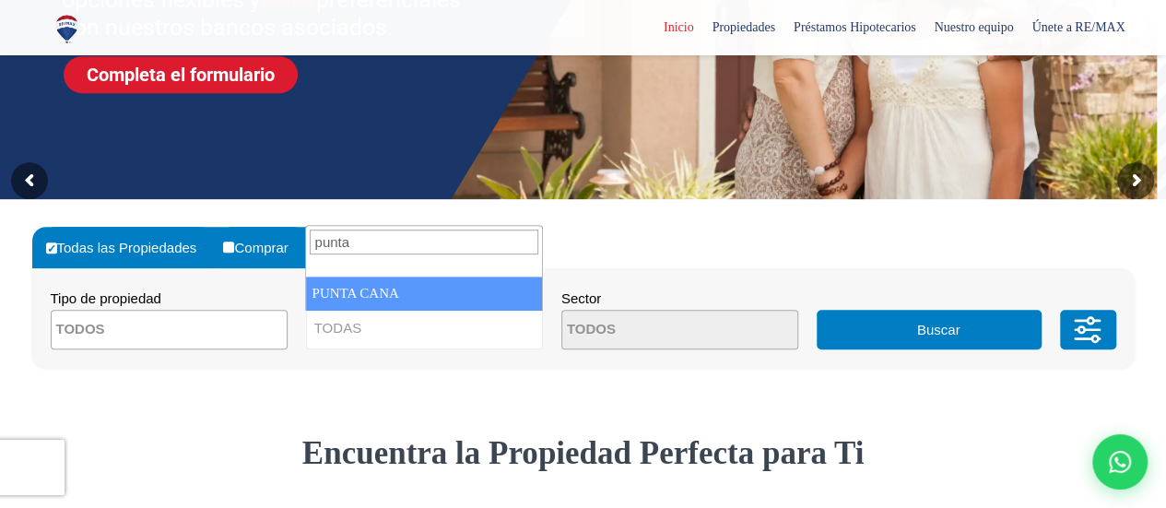
type input "punta"
select select "434"
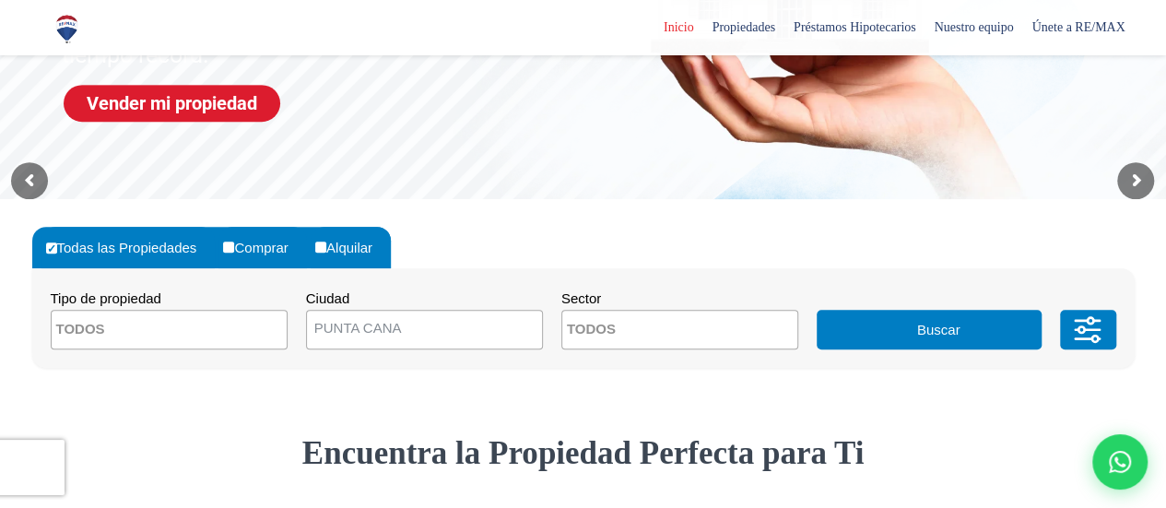
click at [947, 314] on button "Buscar" at bounding box center [929, 330] width 225 height 40
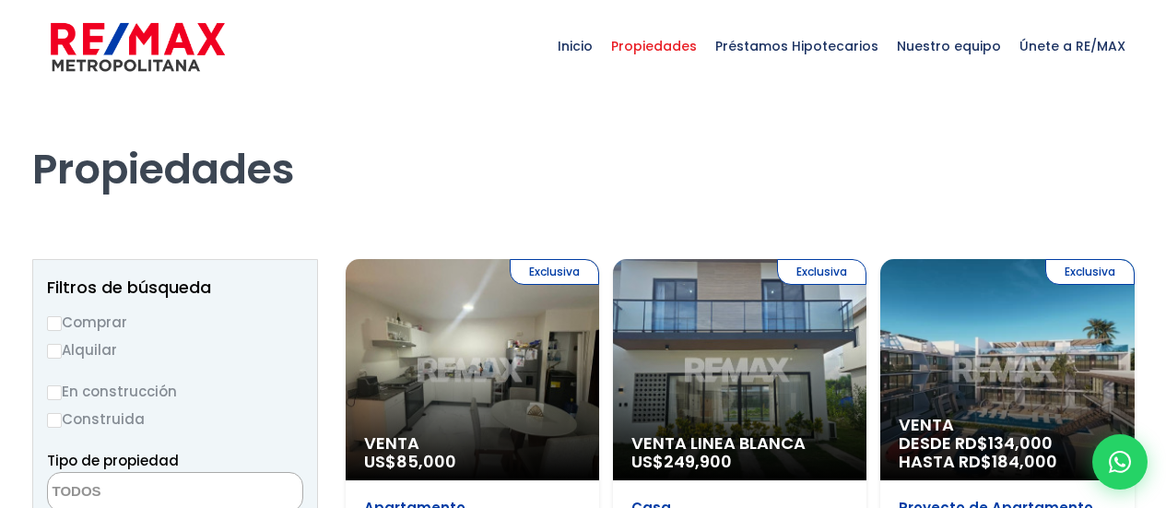
select select
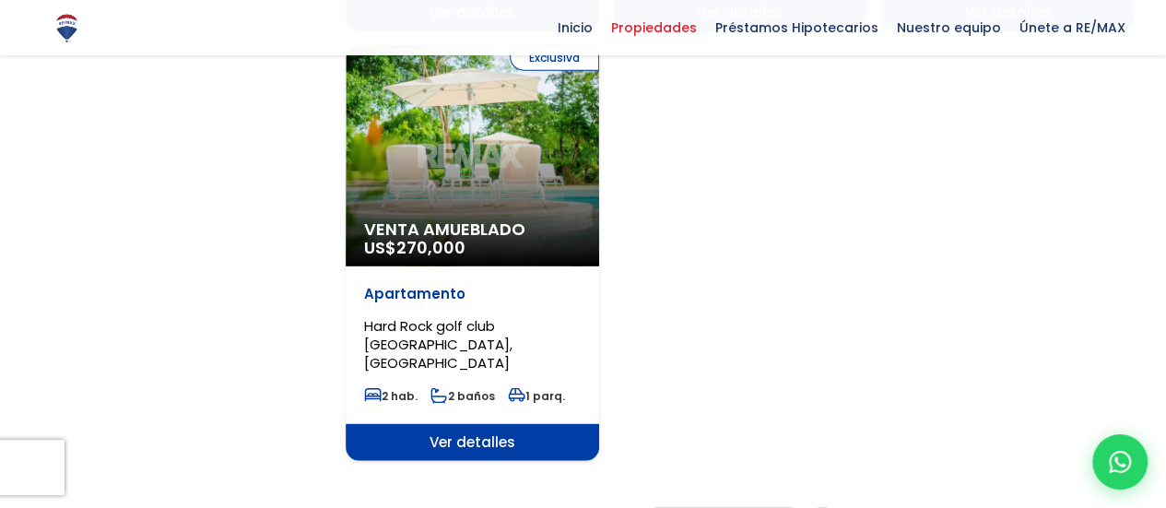
scroll to position [2338, 0]
